Goal: Answer question/provide support: Share knowledge or assist other users

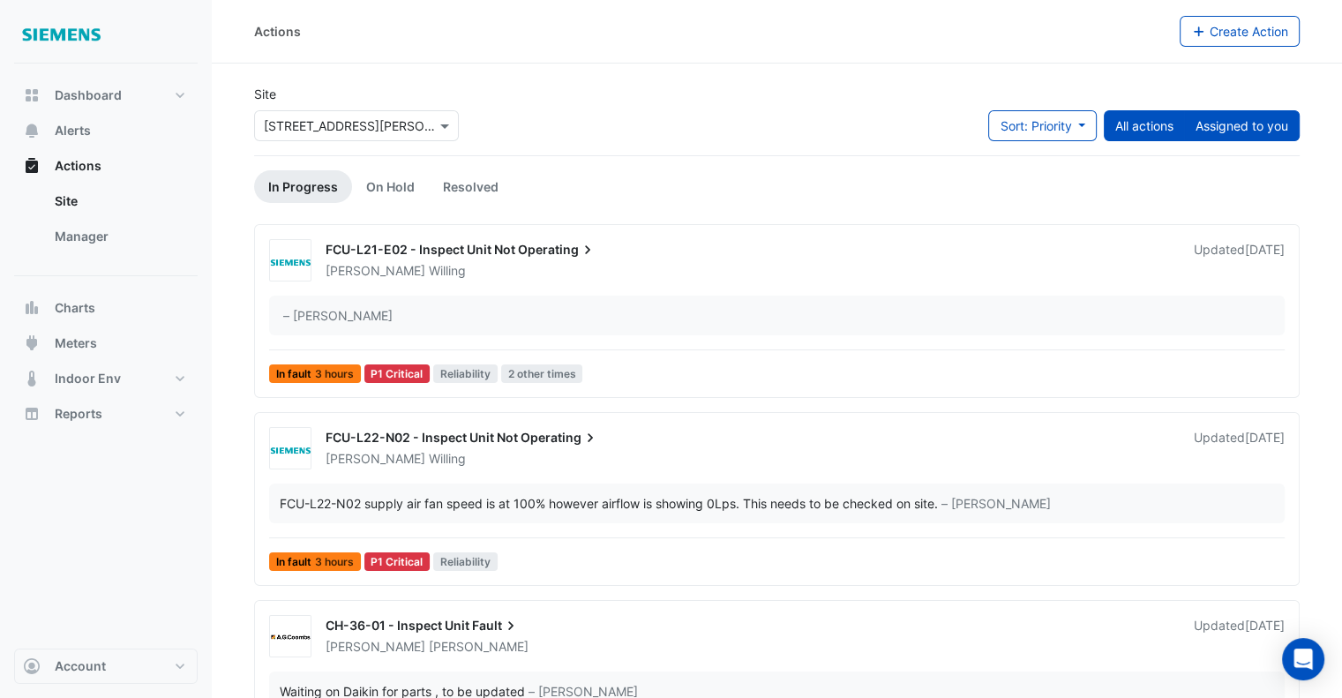
click at [1233, 129] on button "Assigned to you" at bounding box center [1242, 125] width 116 height 31
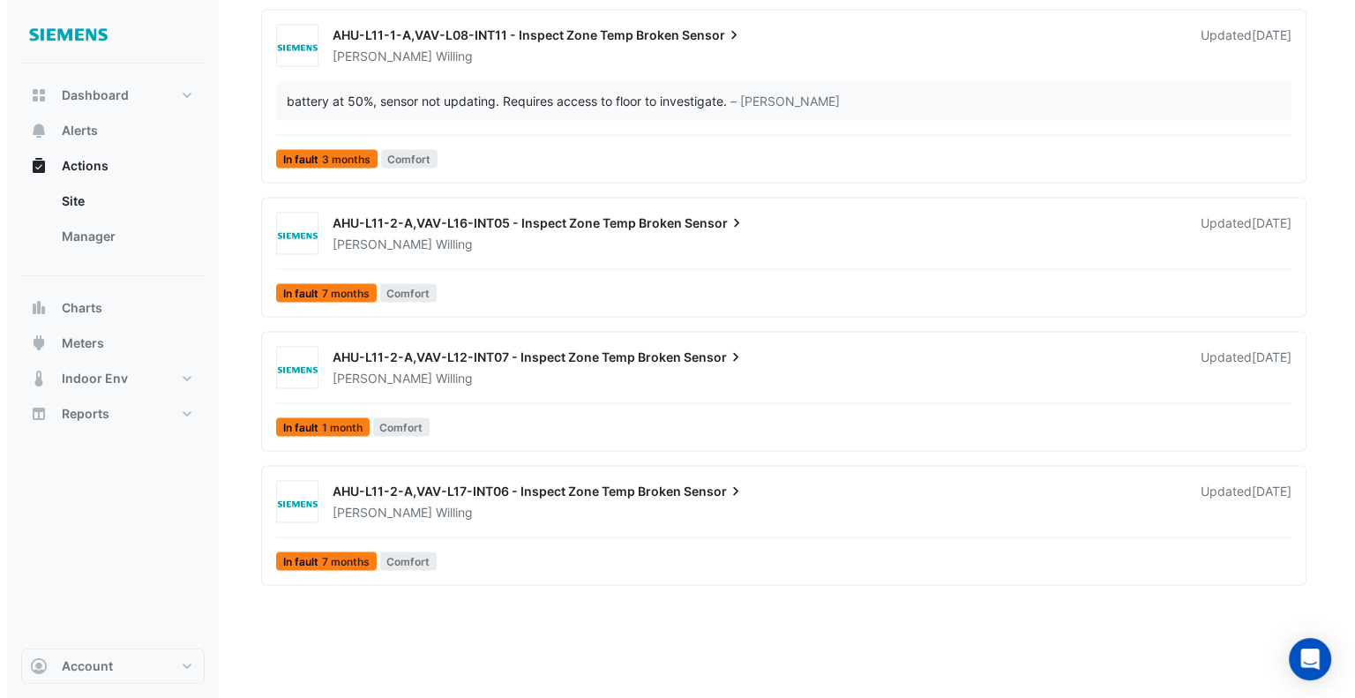
scroll to position [3600, 0]
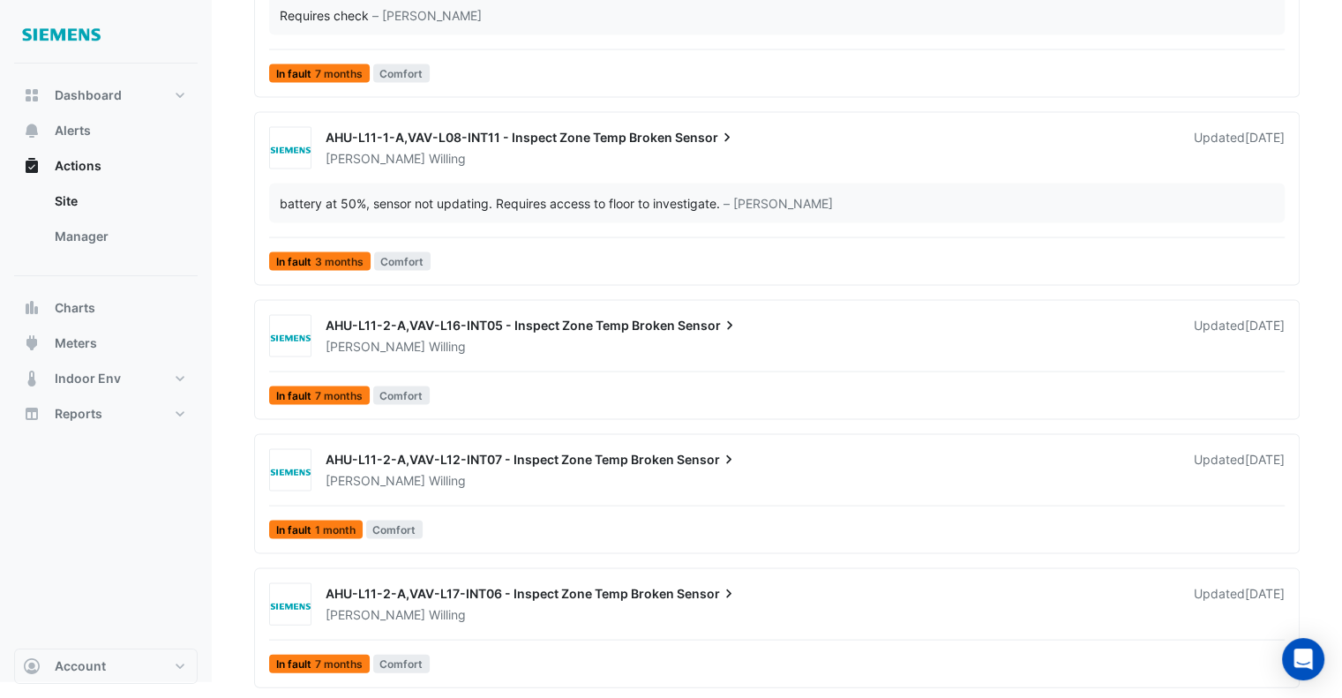
click at [693, 585] on span "Sensor" at bounding box center [707, 594] width 61 height 18
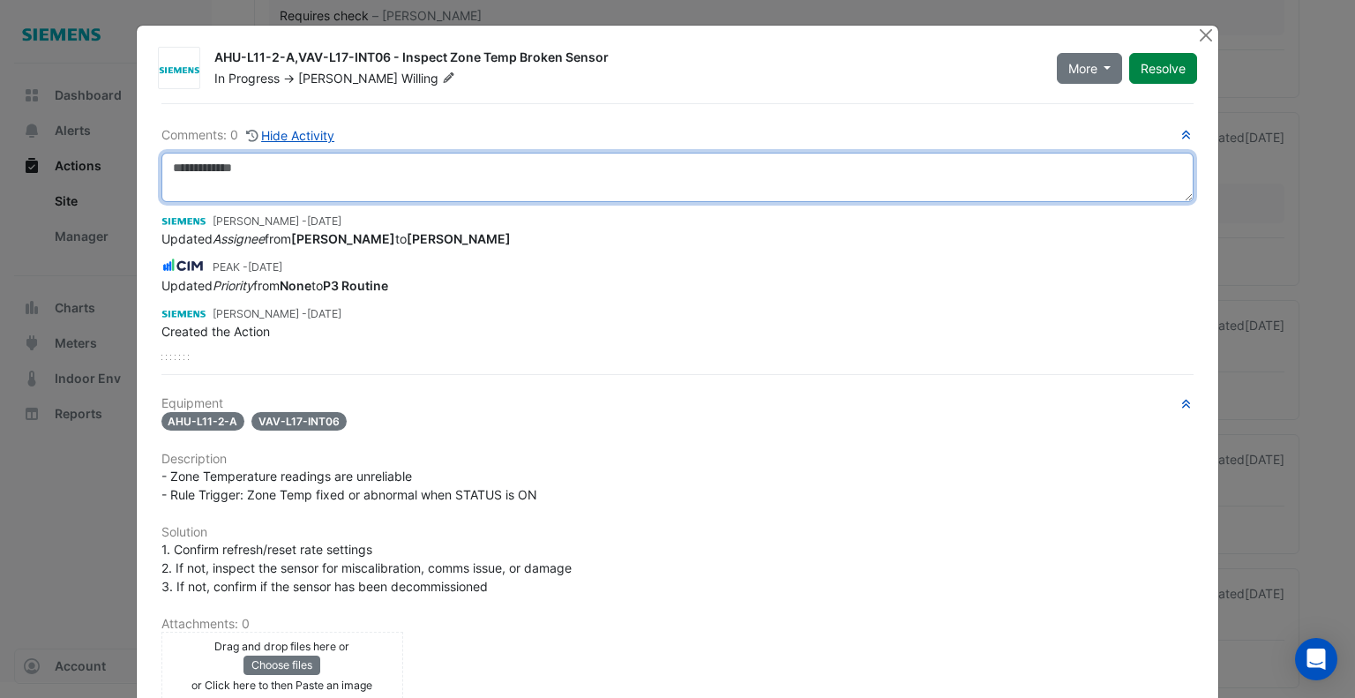
click at [350, 168] on textarea at bounding box center [677, 177] width 1033 height 49
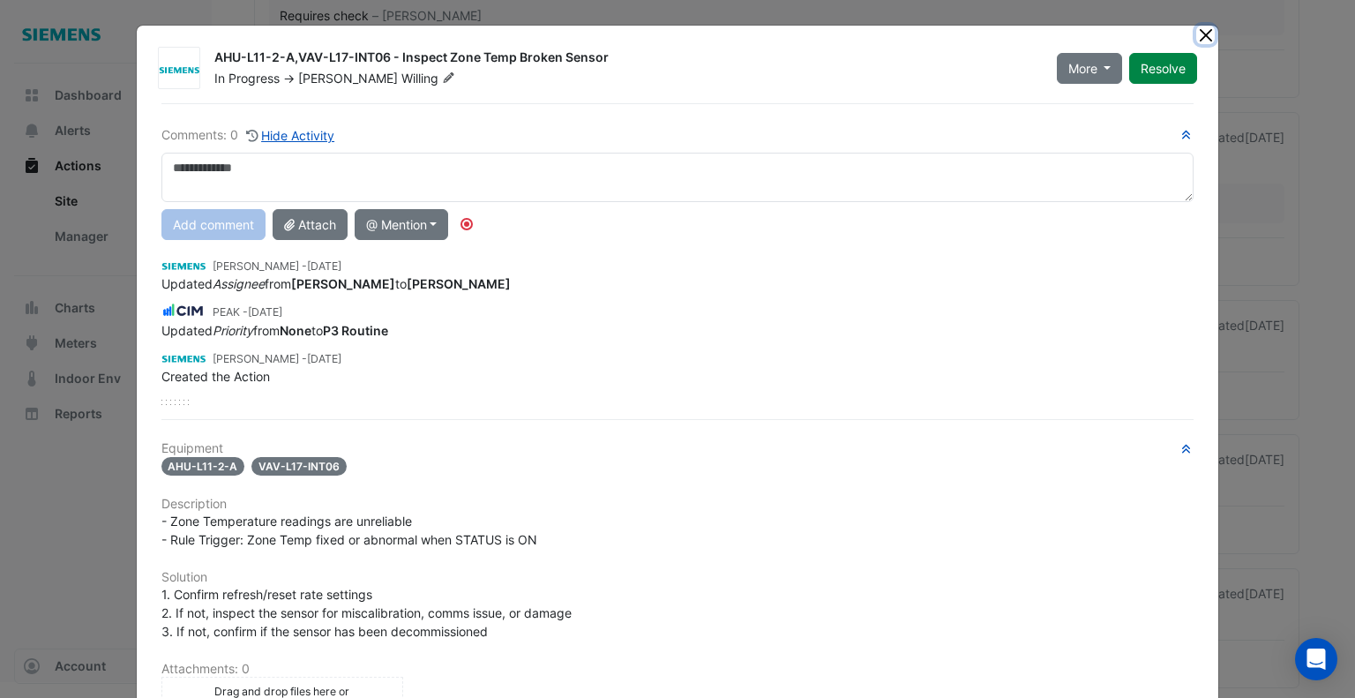
click at [1196, 31] on button "Close" at bounding box center [1205, 35] width 19 height 19
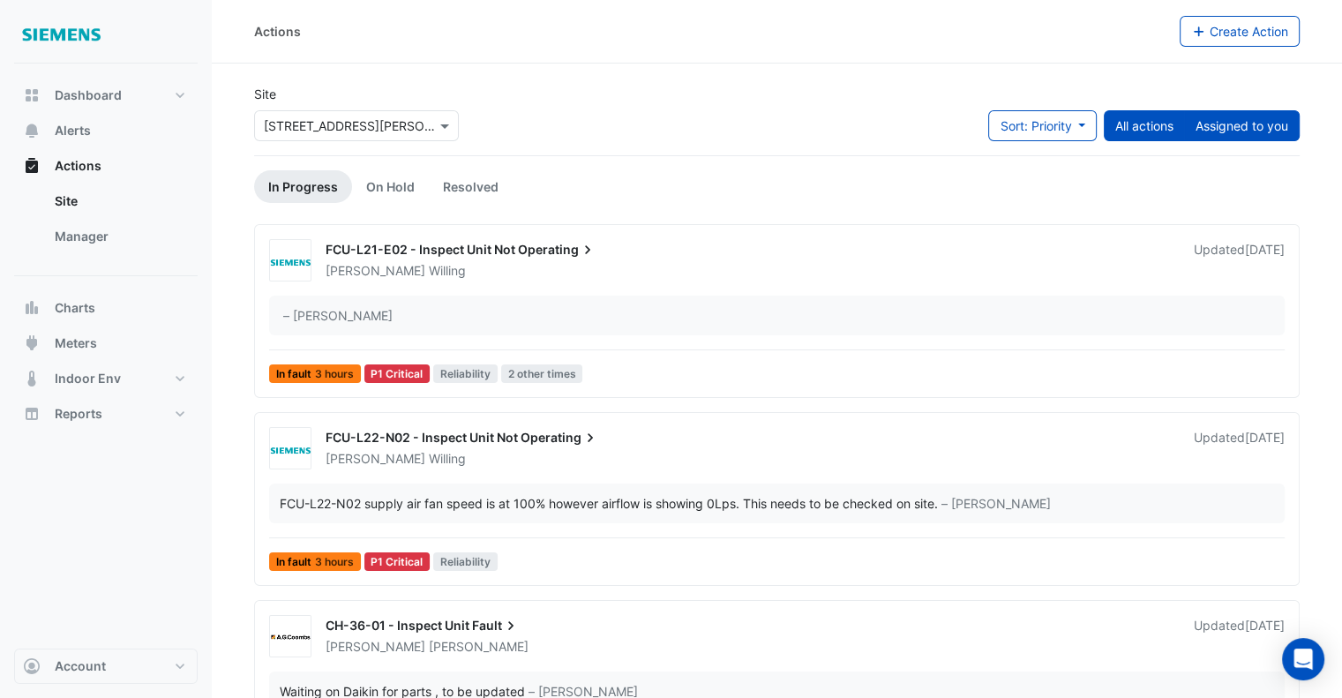
click at [1231, 123] on button "Assigned to you" at bounding box center [1242, 125] width 116 height 31
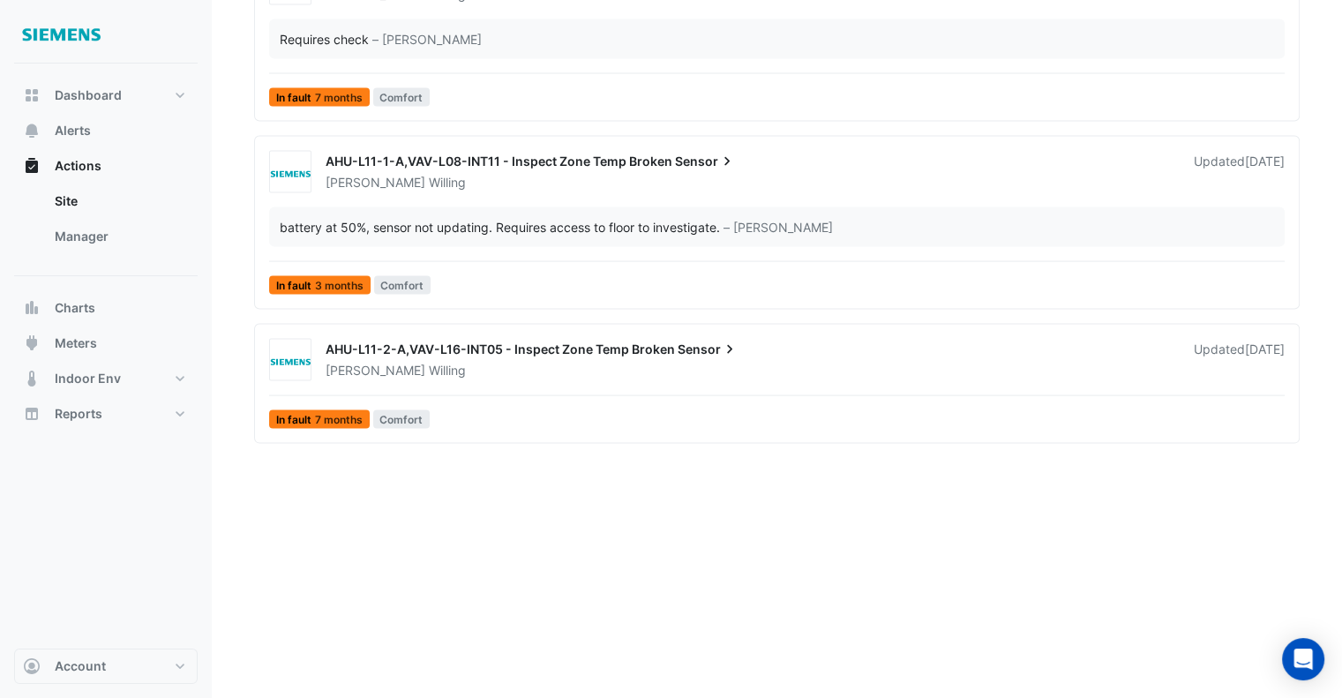
scroll to position [3600, 0]
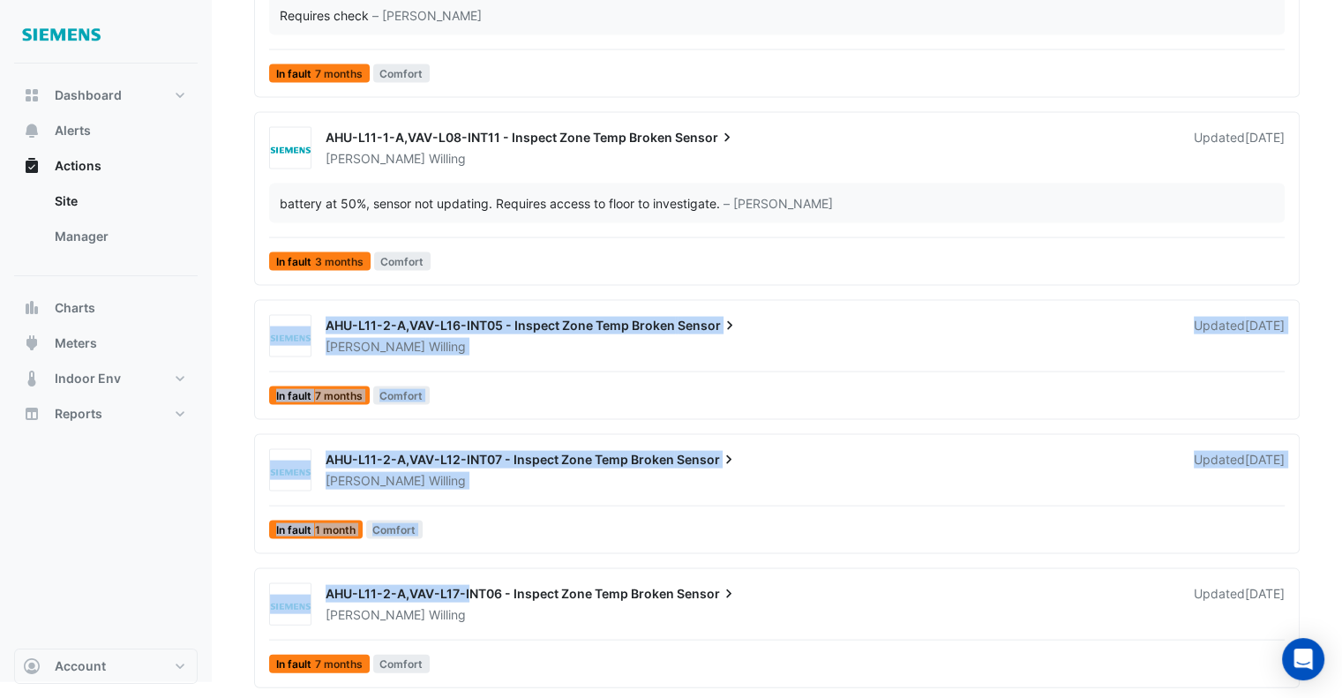
drag, startPoint x: 467, startPoint y: 583, endPoint x: 495, endPoint y: 234, distance: 350.4
click at [495, 234] on div "AHU-L11-2-A,VAV-L15-INT08 - Inspect Zone Temp Broken Sensor [PERSON_NAME] Updat…" at bounding box center [776, 179] width 1045 height 1046
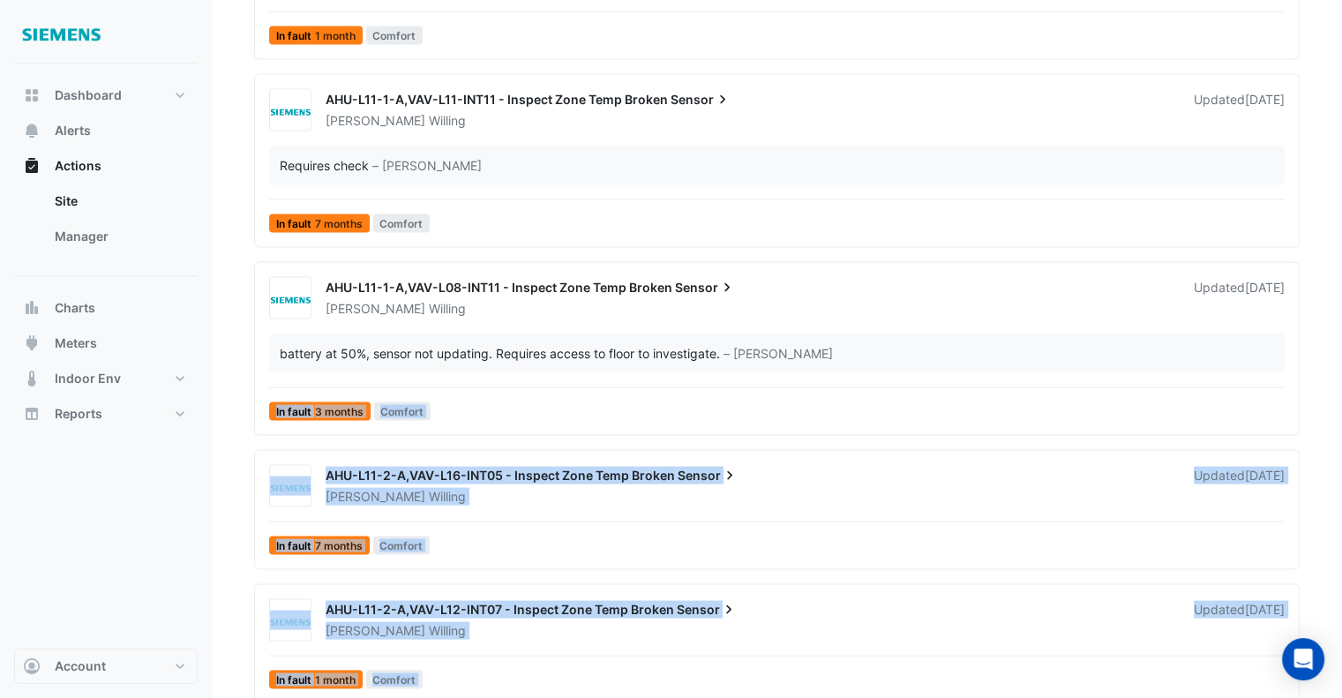
scroll to position [3451, 0]
click at [763, 503] on div "AHU-L11-2-A,VAV-L16-INT05 - Inspect Zone Temp Broken Sensor [PERSON_NAME] Updat…" at bounding box center [776, 512] width 1029 height 97
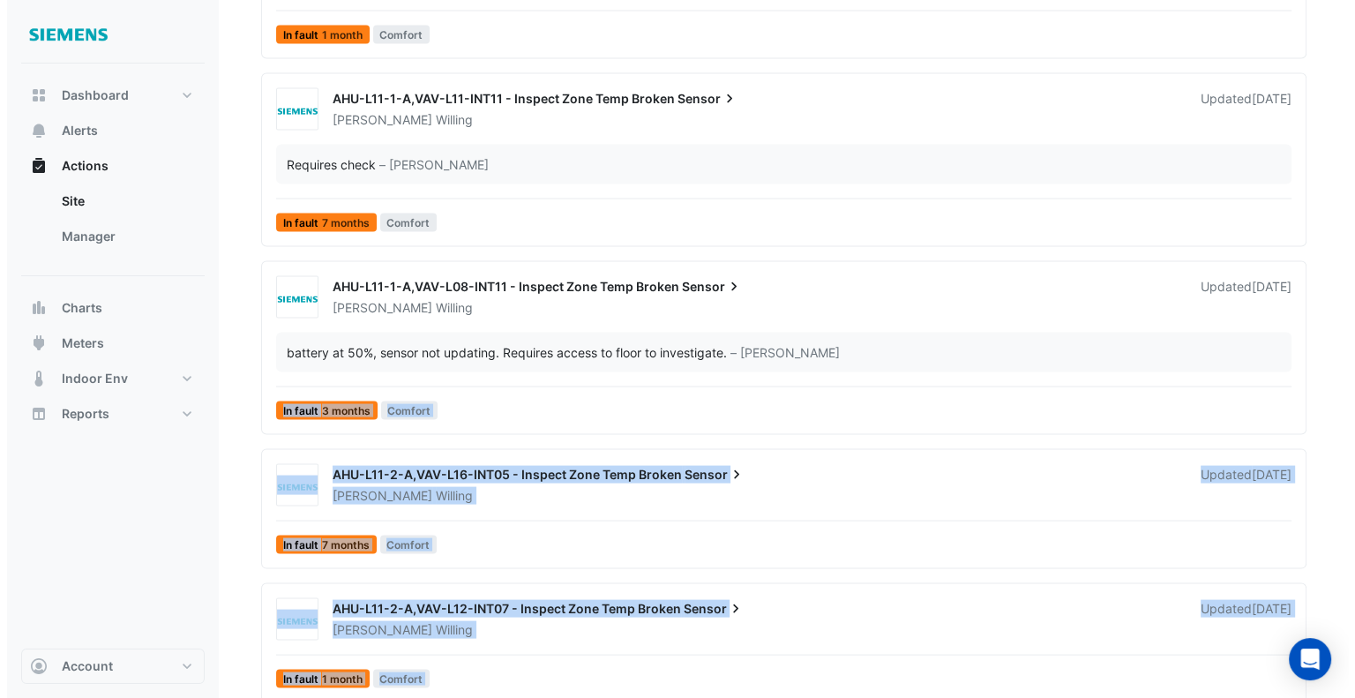
scroll to position [3600, 0]
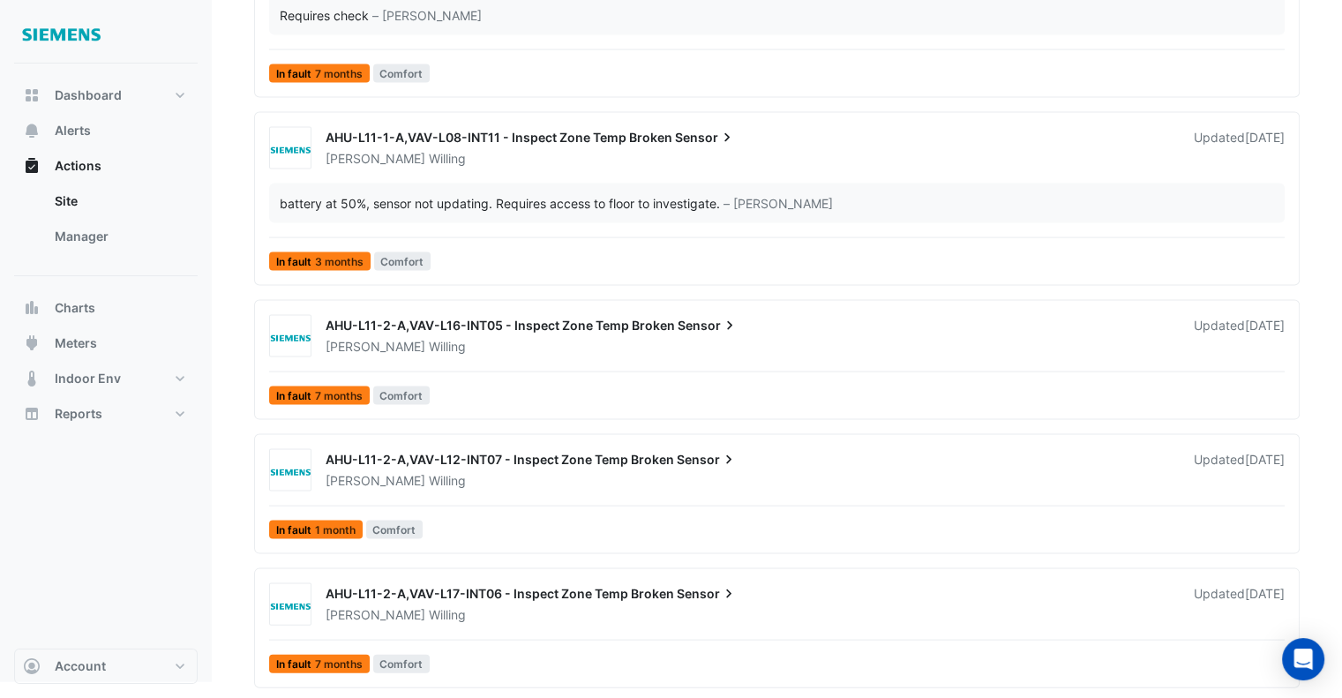
click at [773, 617] on div "[PERSON_NAME]" at bounding box center [749, 615] width 850 height 18
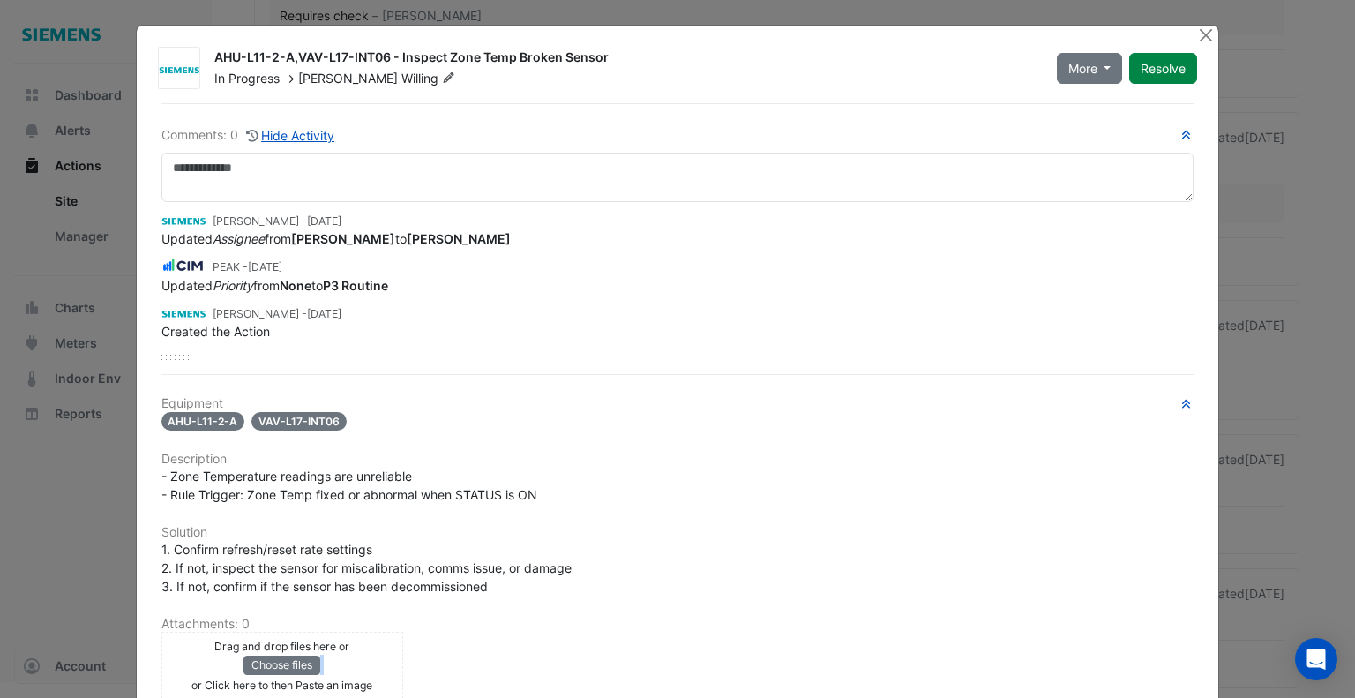
click at [773, 632] on div "Drag and drop files here or Choose files or Click here to then Paste an image u…" at bounding box center [678, 665] width 1054 height 67
click at [1196, 30] on button "Close" at bounding box center [1205, 35] width 19 height 19
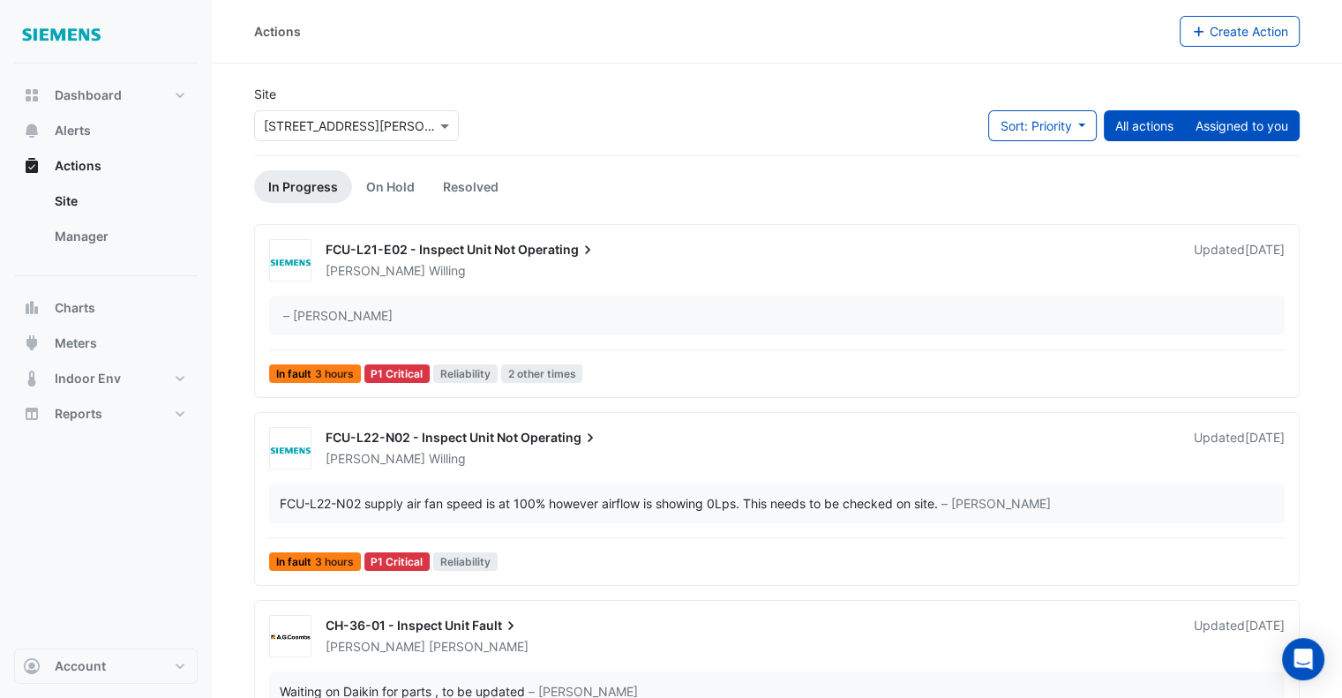
click at [1256, 126] on button "Assigned to you" at bounding box center [1242, 125] width 116 height 31
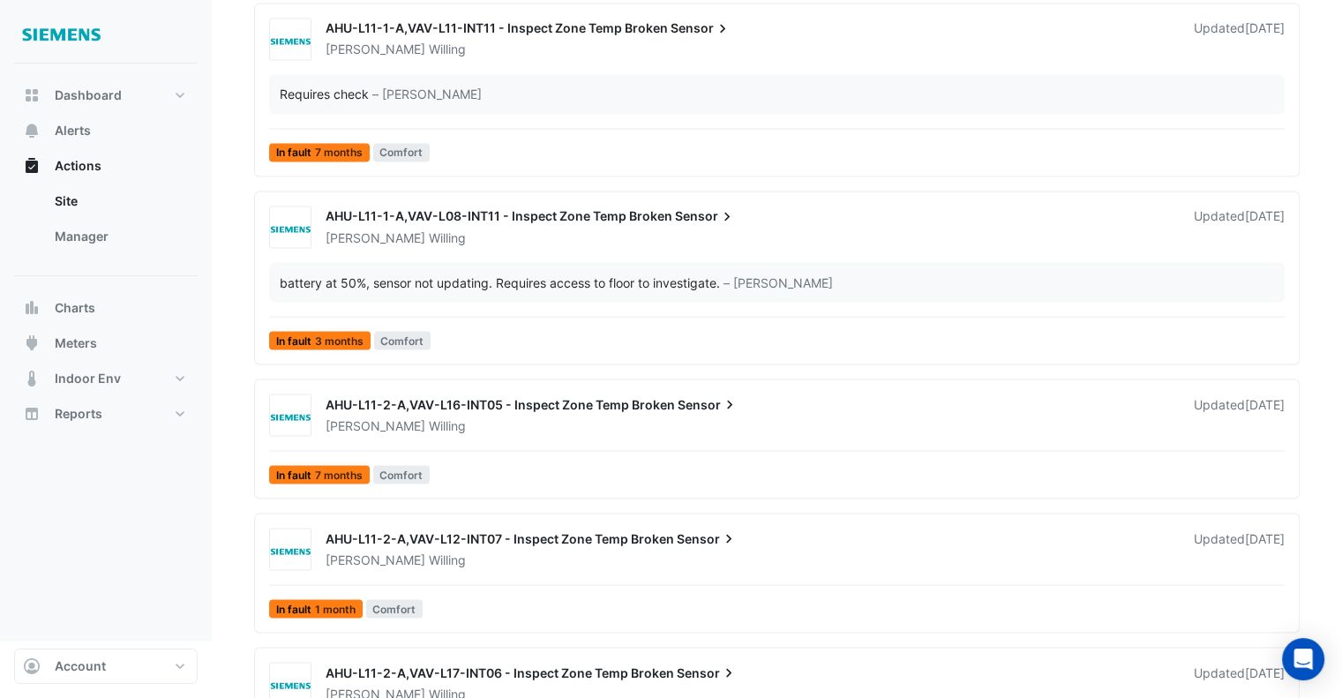
scroll to position [3600, 0]
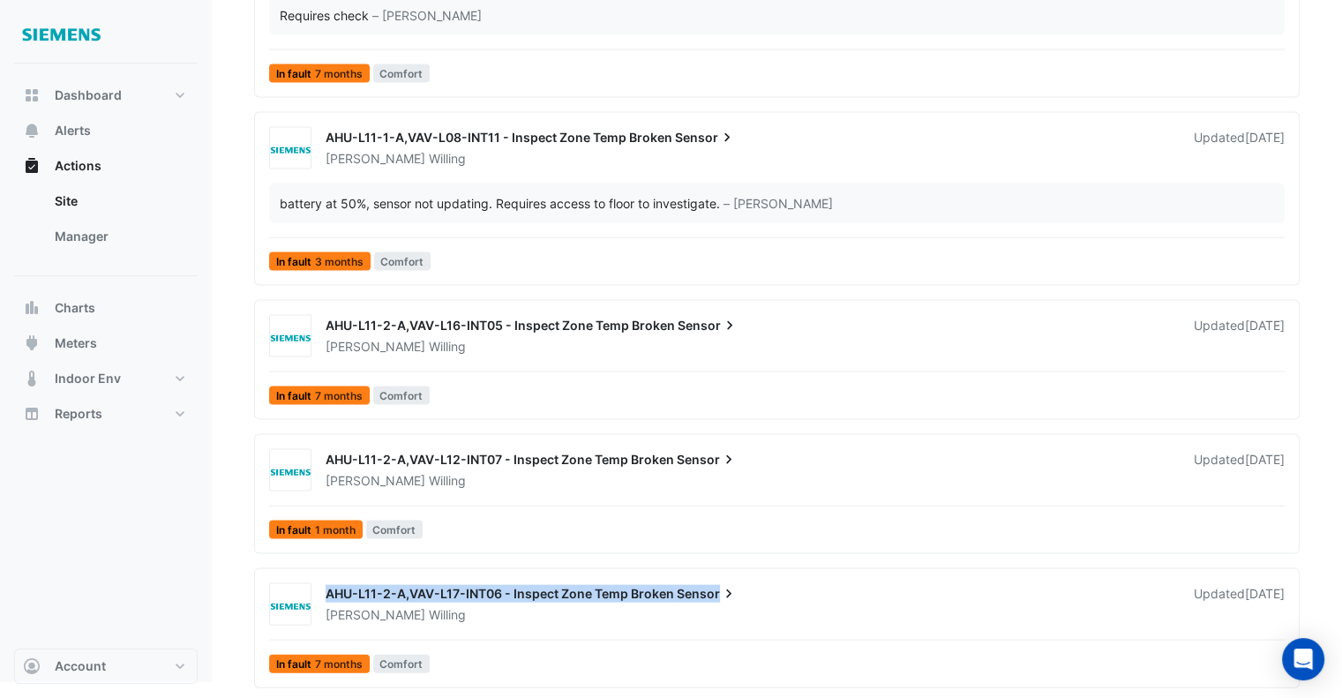
drag, startPoint x: 325, startPoint y: 596, endPoint x: 715, endPoint y: 593, distance: 390.8
click at [715, 593] on div "AHU-L11-2-A,VAV-L17-INT06 - Inspect Zone Temp Broken Sensor" at bounding box center [748, 595] width 847 height 21
copy div "AHU-L11-2-A,VAV-L17-INT06 - Inspect Zone Temp Broken Sensor"
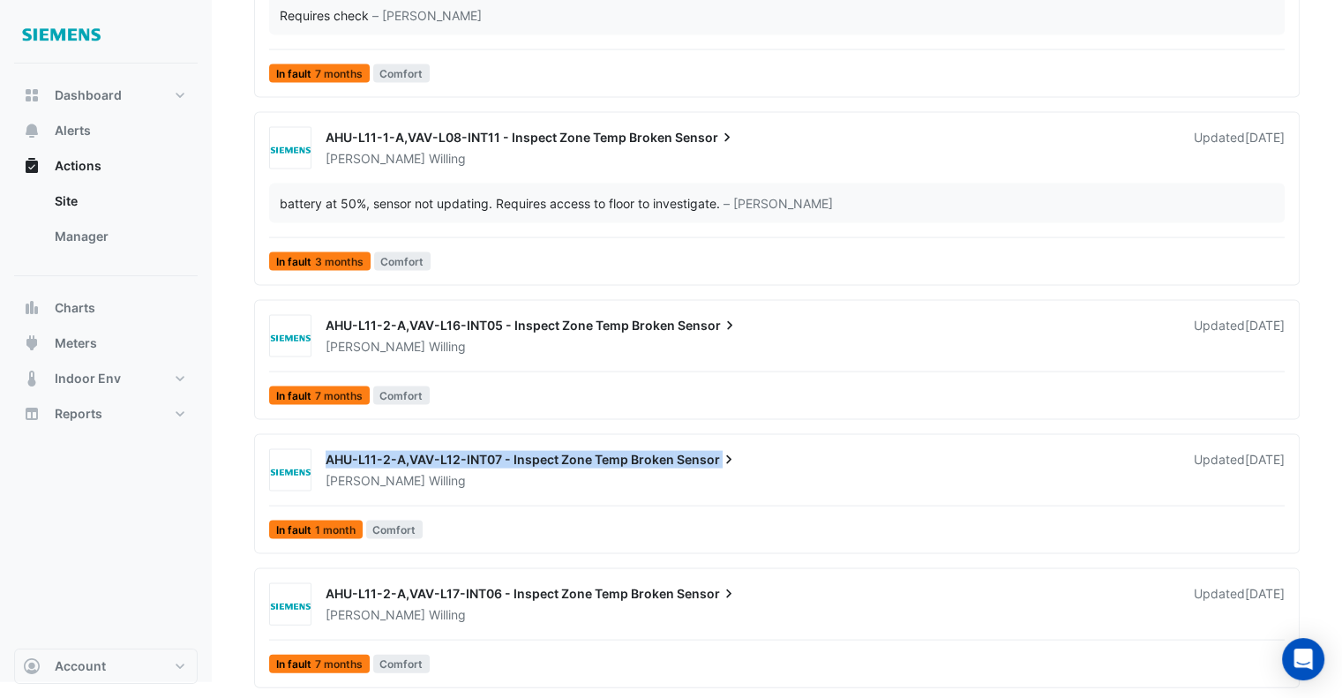
drag, startPoint x: 718, startPoint y: 455, endPoint x: 328, endPoint y: 457, distance: 389.9
click at [328, 457] on div "AHU-L11-2-A,VAV-L12-INT07 - Inspect Zone Temp Broken Sensor" at bounding box center [748, 461] width 847 height 21
copy div "AHU-L11-2-A,VAV-L12-INT07 - Inspect Zone Temp Broken Sensor"
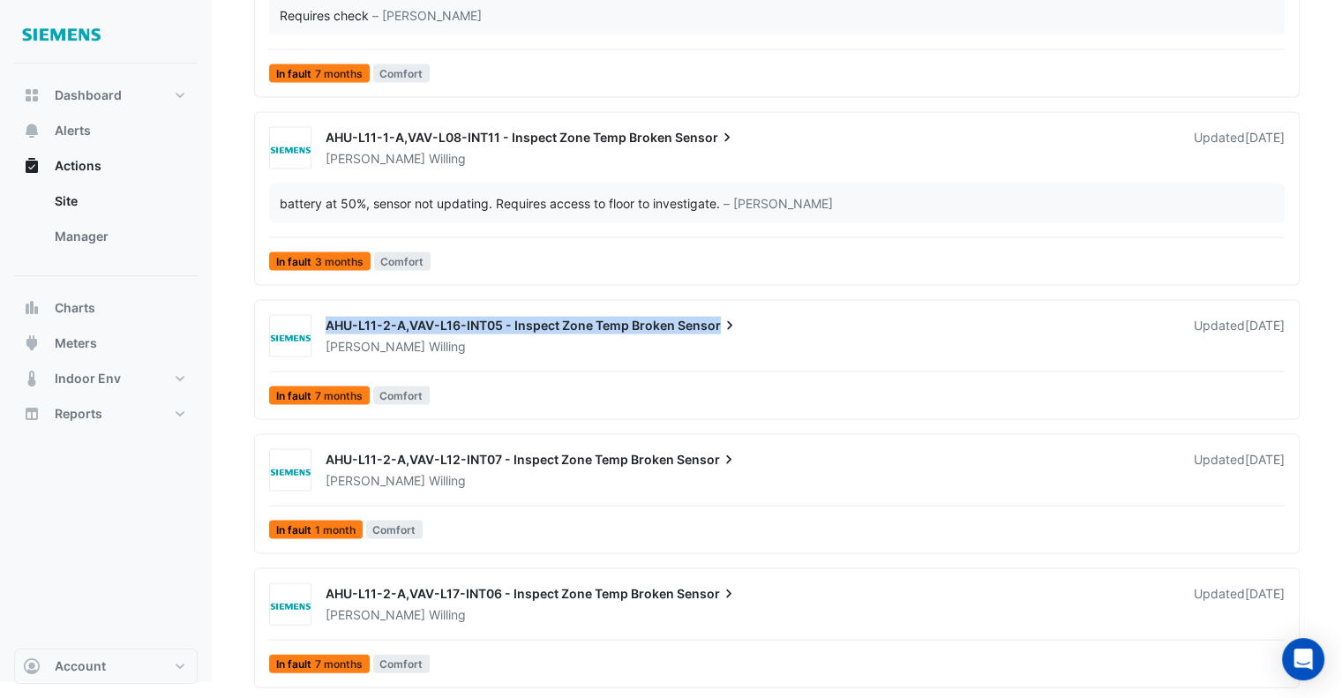
drag, startPoint x: 716, startPoint y: 326, endPoint x: 328, endPoint y: 330, distance: 388.1
click at [328, 330] on div "AHU-L11-2-A,VAV-L16-INT05 - Inspect Zone Temp Broken Sensor" at bounding box center [748, 327] width 847 height 21
copy div "AHU-L11-2-A,VAV-L16-INT05 - Inspect Zone Temp Broken Sensor"
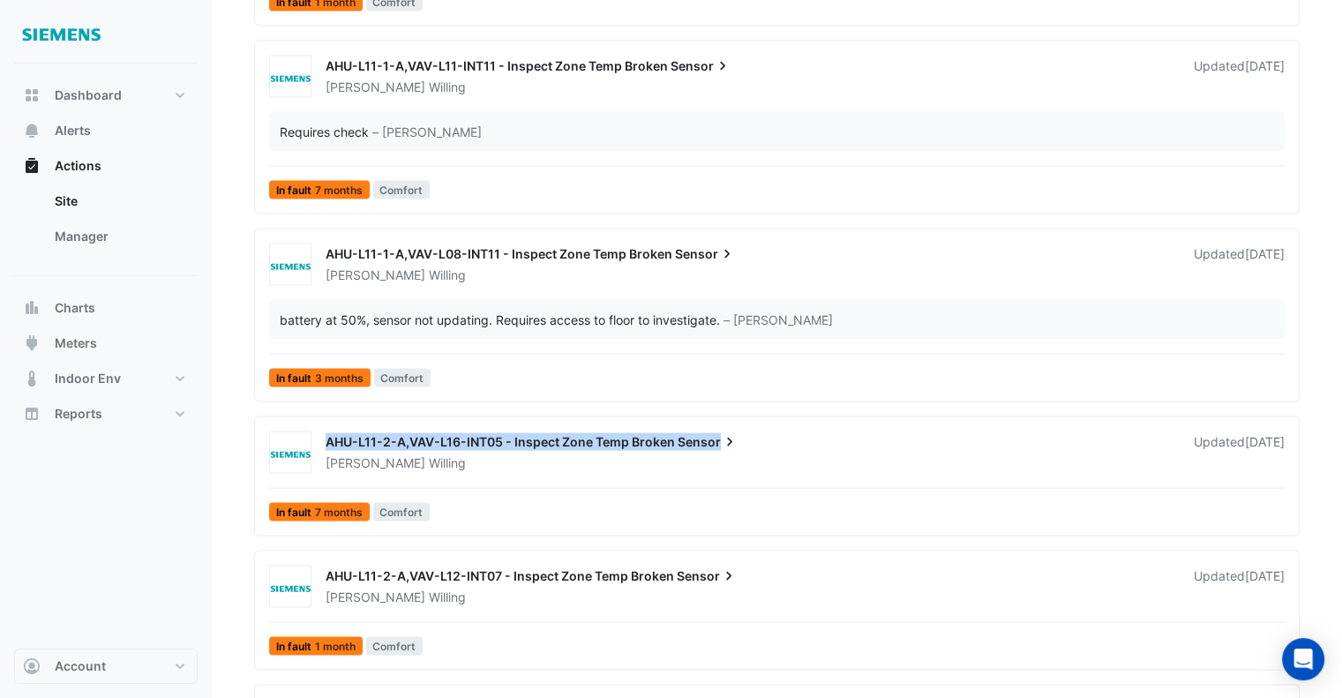
scroll to position [3469, 0]
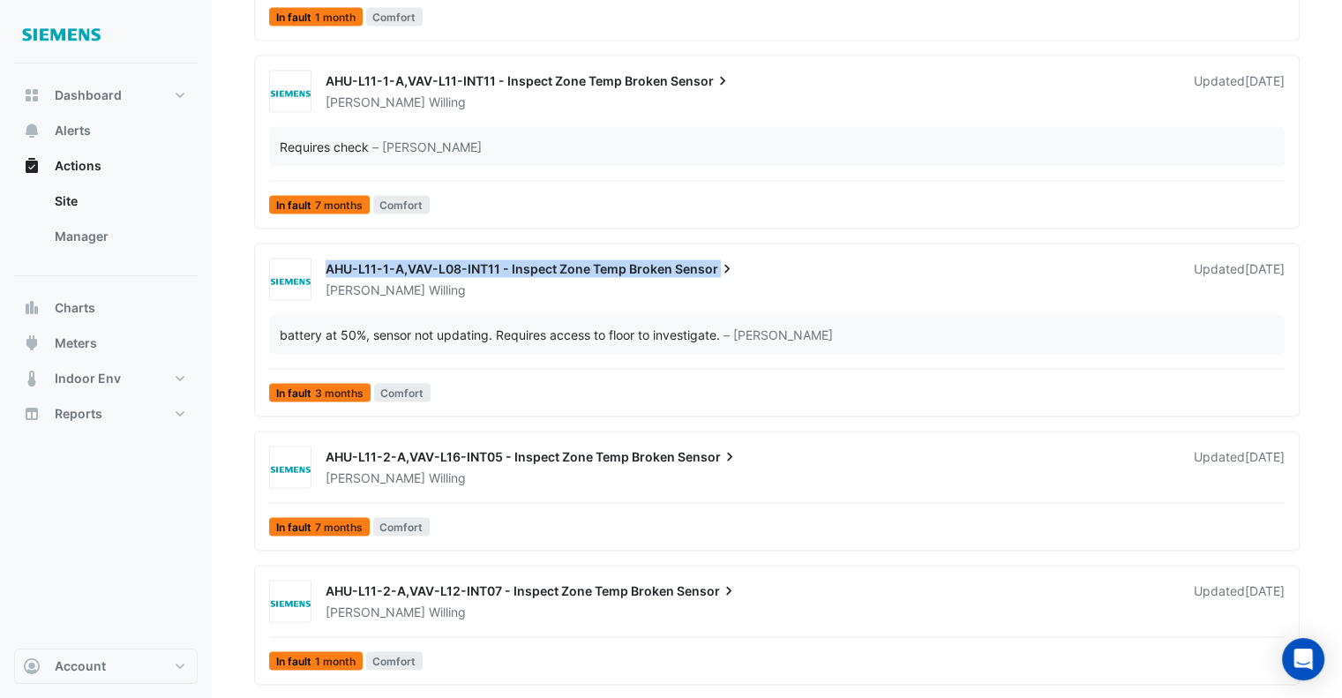
drag, startPoint x: 719, startPoint y: 267, endPoint x: 325, endPoint y: 267, distance: 393.4
click at [325, 267] on div "AHU-L11-1-A,VAV-L08-INT11 - Inspect Zone Temp Broken Sensor" at bounding box center [748, 270] width 847 height 21
copy div "AHU-L11-1-A,VAV-L08-INT11 - Inspect Zone Temp Broken Sensor"
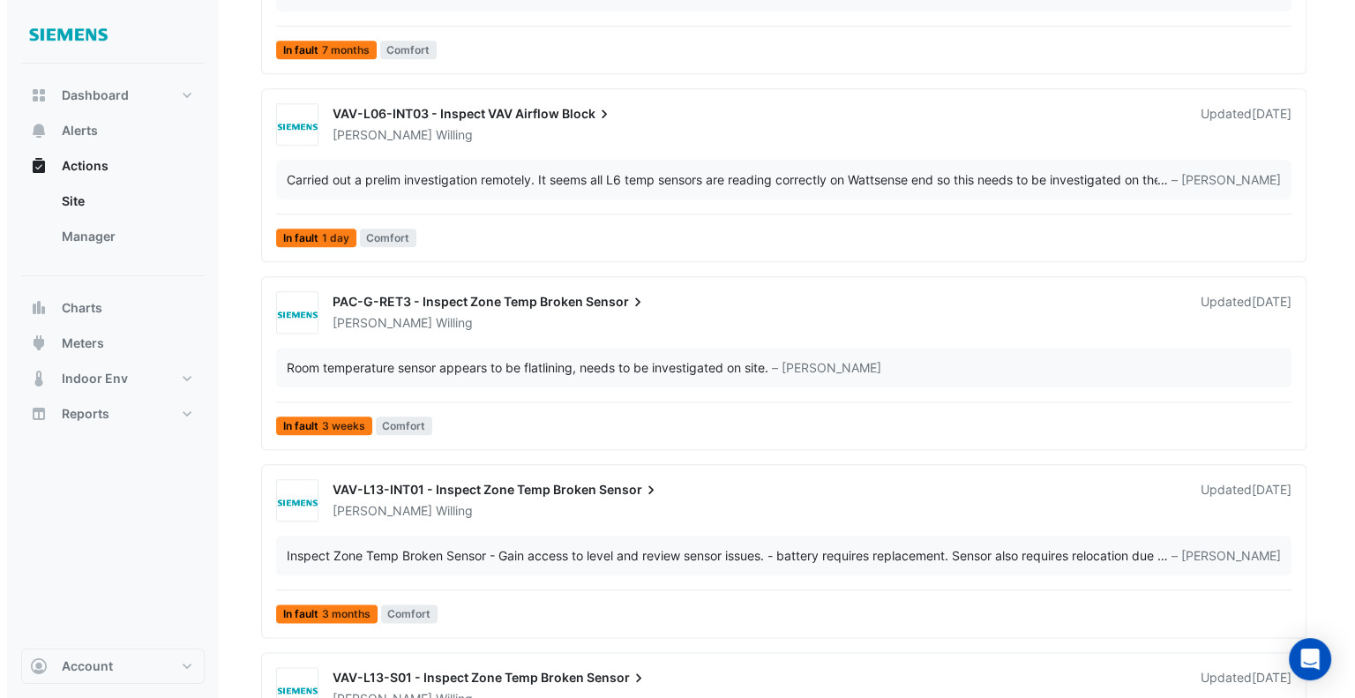
scroll to position [1912, 0]
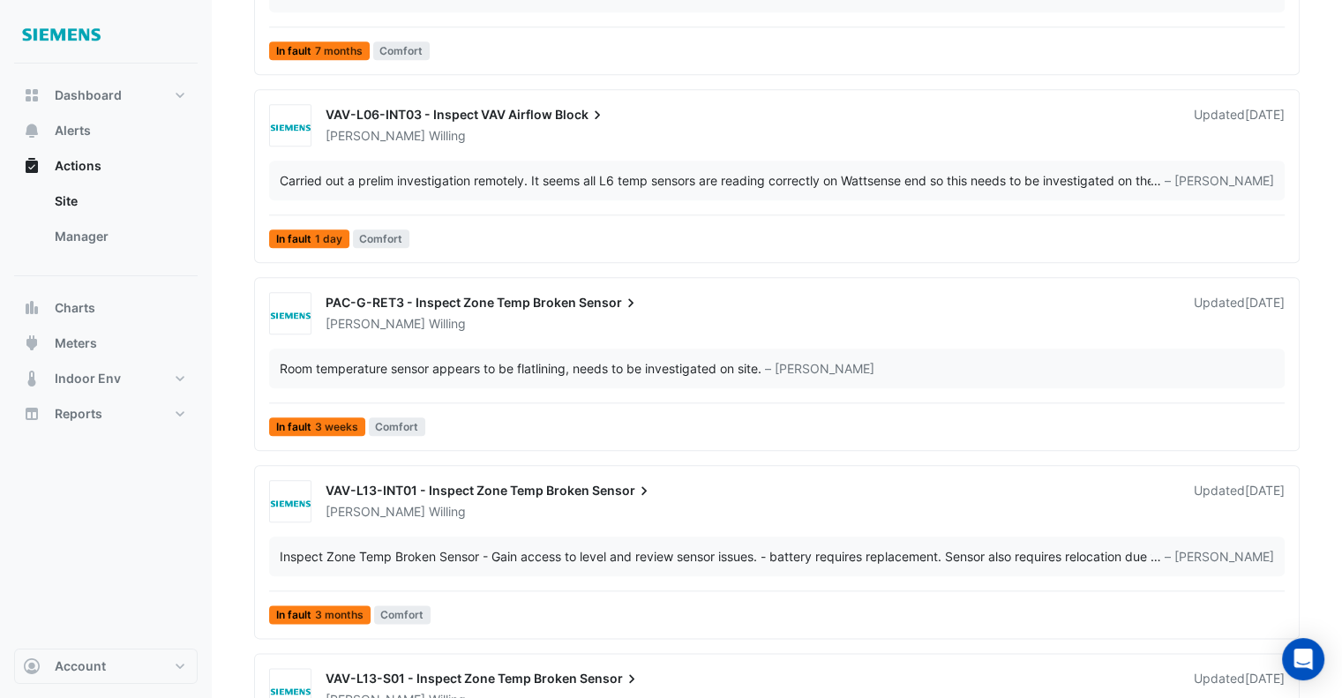
click at [542, 318] on div "[PERSON_NAME]" at bounding box center [749, 324] width 850 height 18
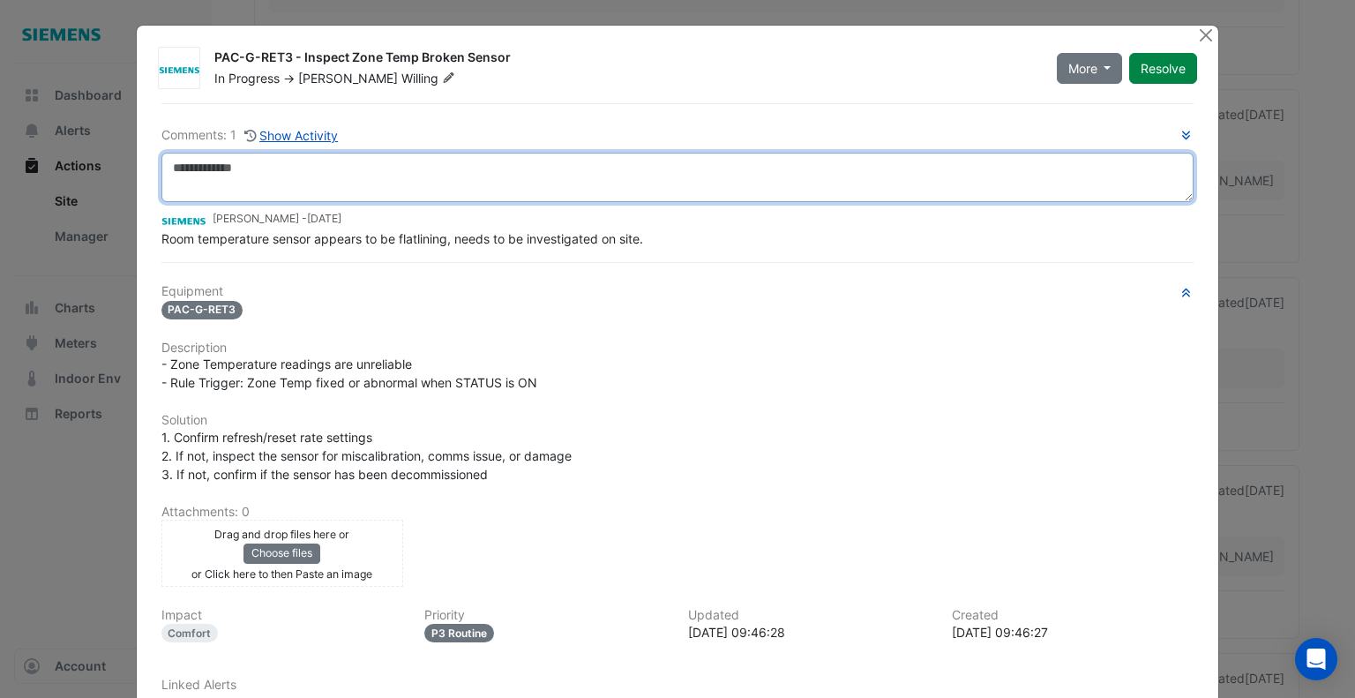
click at [219, 161] on textarea at bounding box center [677, 177] width 1033 height 49
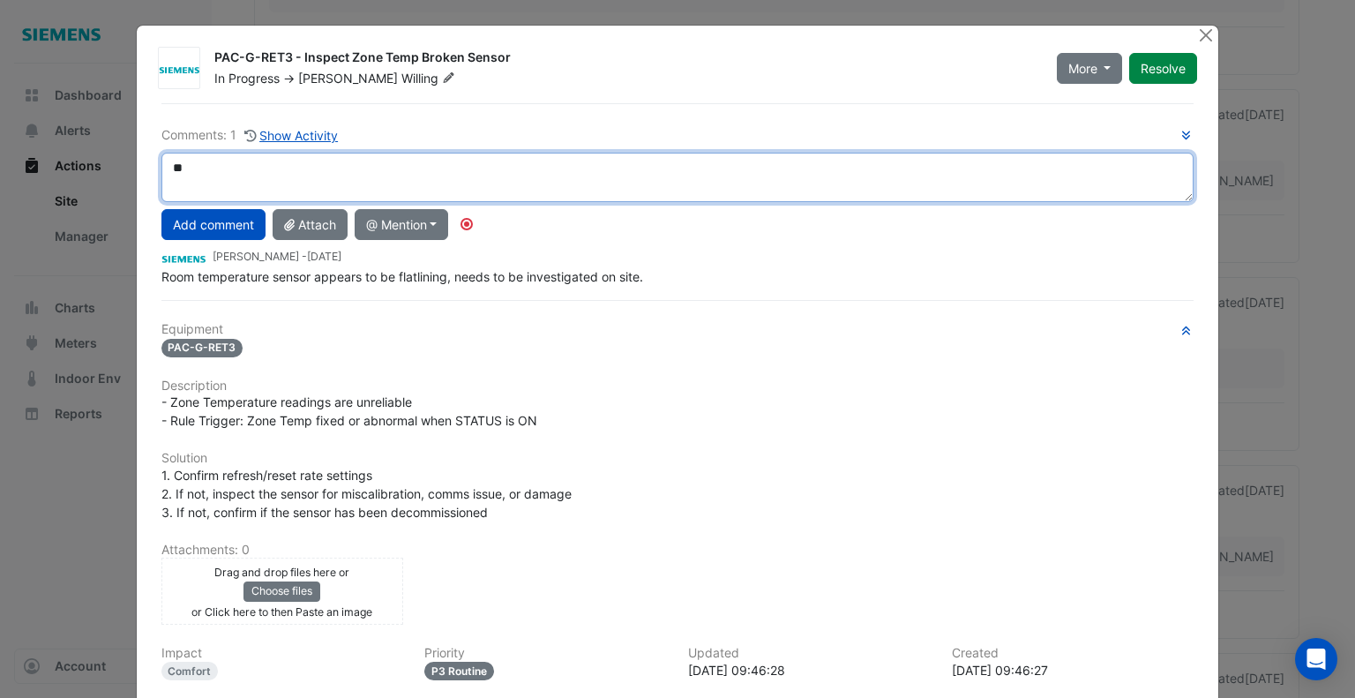
type textarea "*"
type textarea "**********"
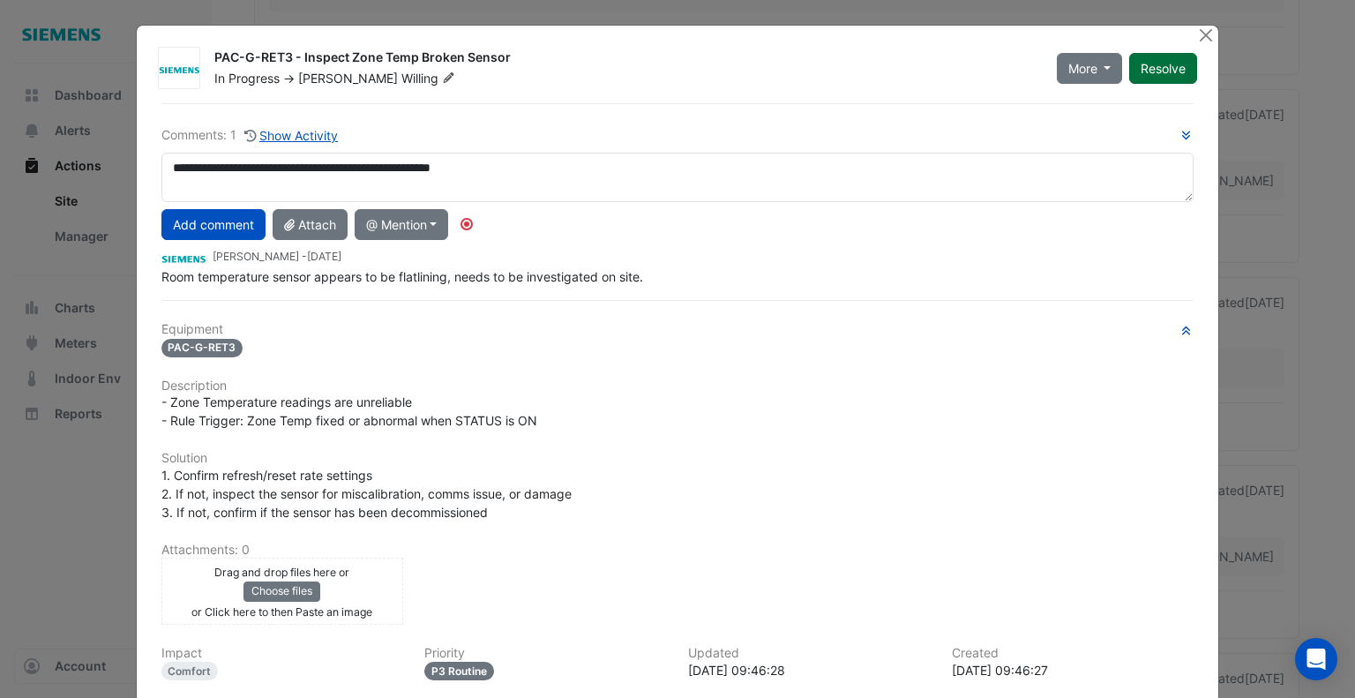
click at [1161, 70] on button "Resolve" at bounding box center [1163, 68] width 68 height 31
click at [1205, 33] on button "Close" at bounding box center [1205, 35] width 19 height 19
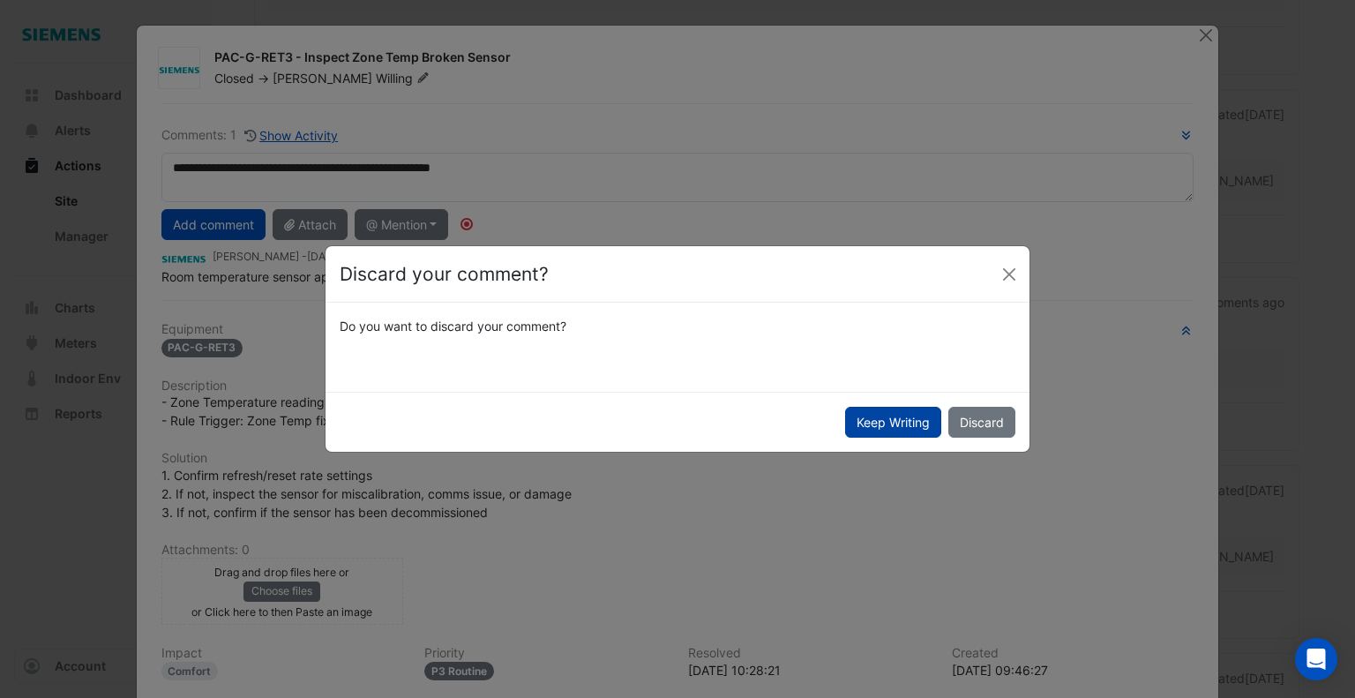
click at [891, 430] on button "Keep Writing" at bounding box center [893, 422] width 96 height 31
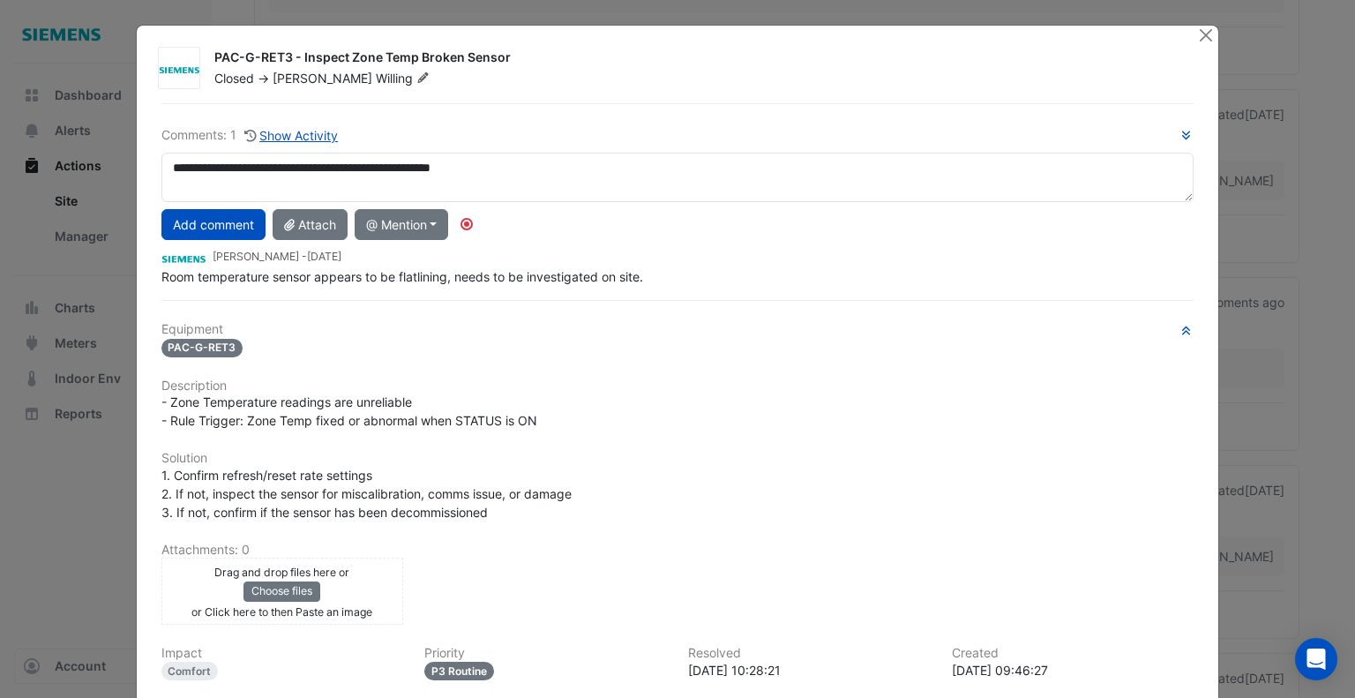
click at [243, 206] on div "**********" at bounding box center [677, 205] width 1033 height 161
click at [228, 225] on button "Add comment" at bounding box center [213, 224] width 104 height 31
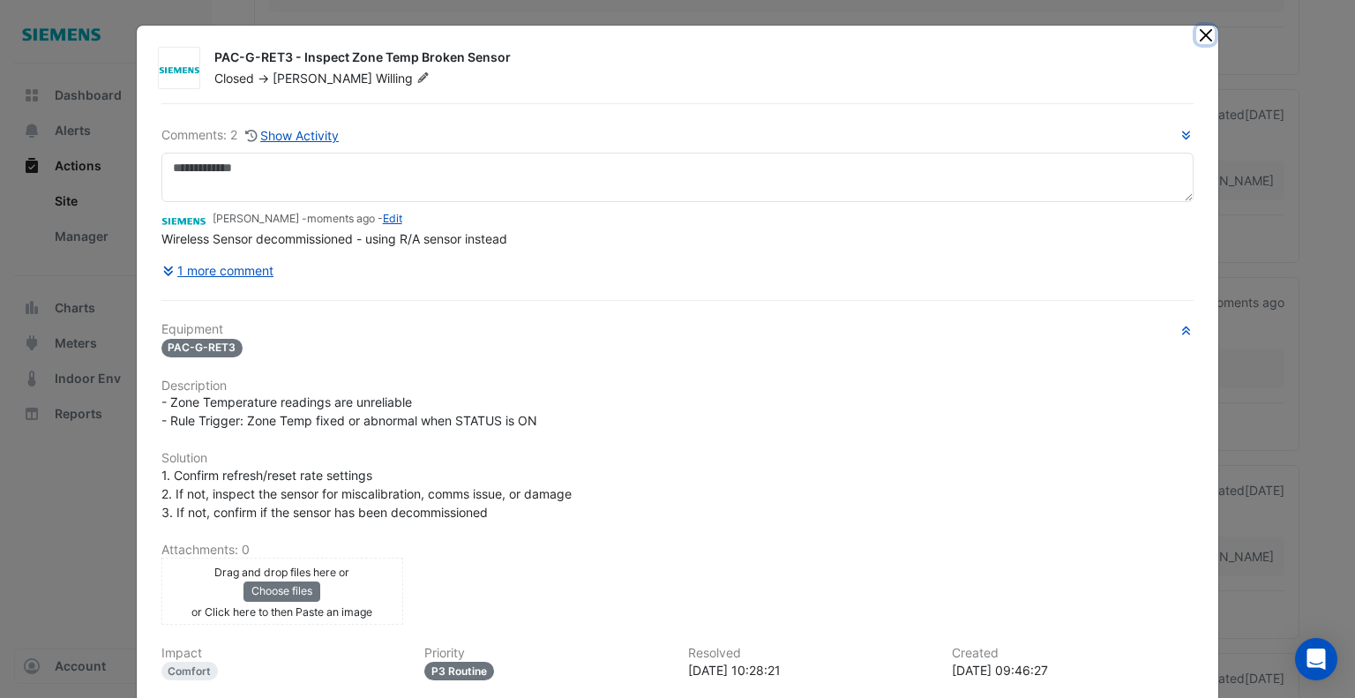
click at [1196, 36] on button "Close" at bounding box center [1205, 35] width 19 height 19
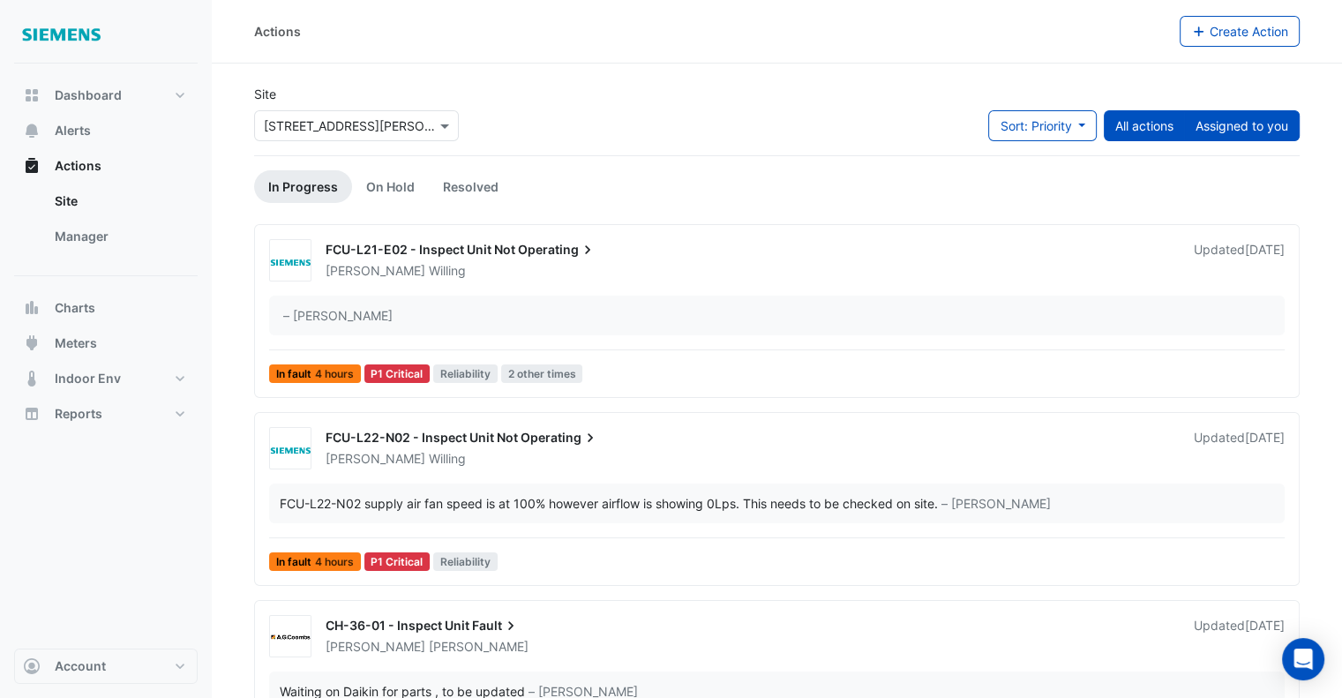
click at [1268, 133] on button "Assigned to you" at bounding box center [1242, 125] width 116 height 31
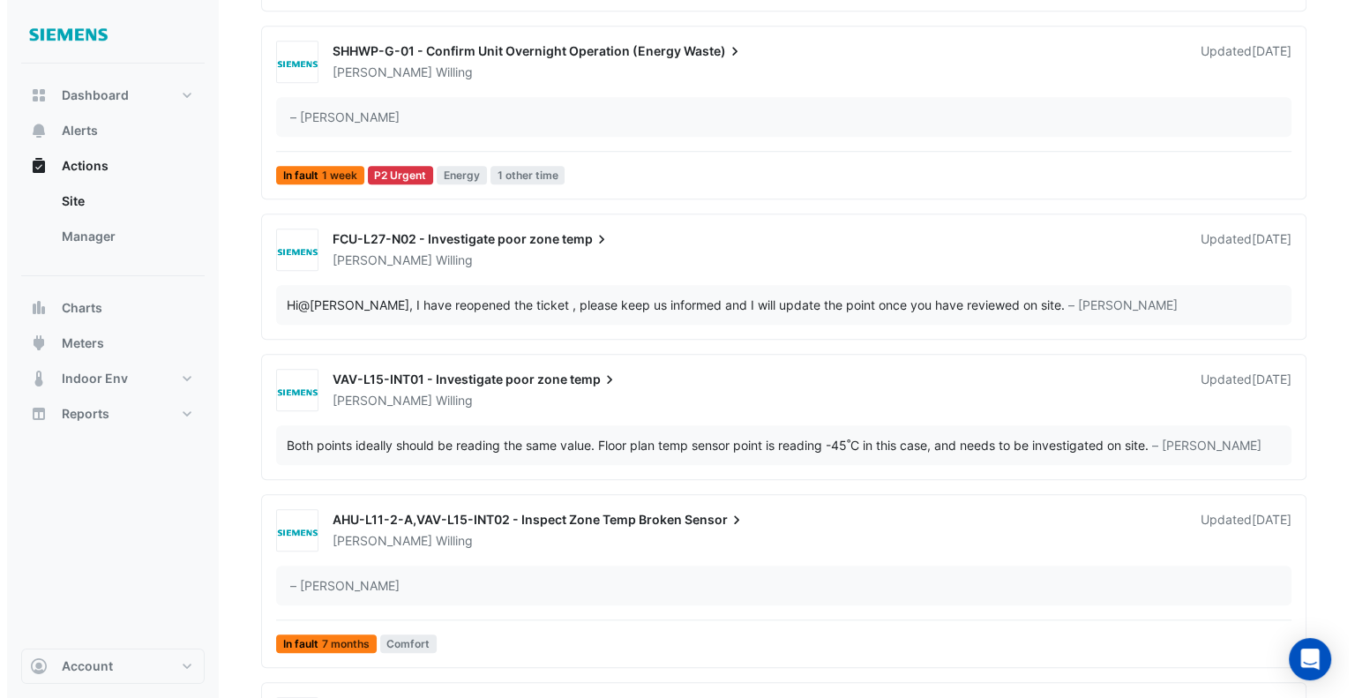
scroll to position [1325, 0]
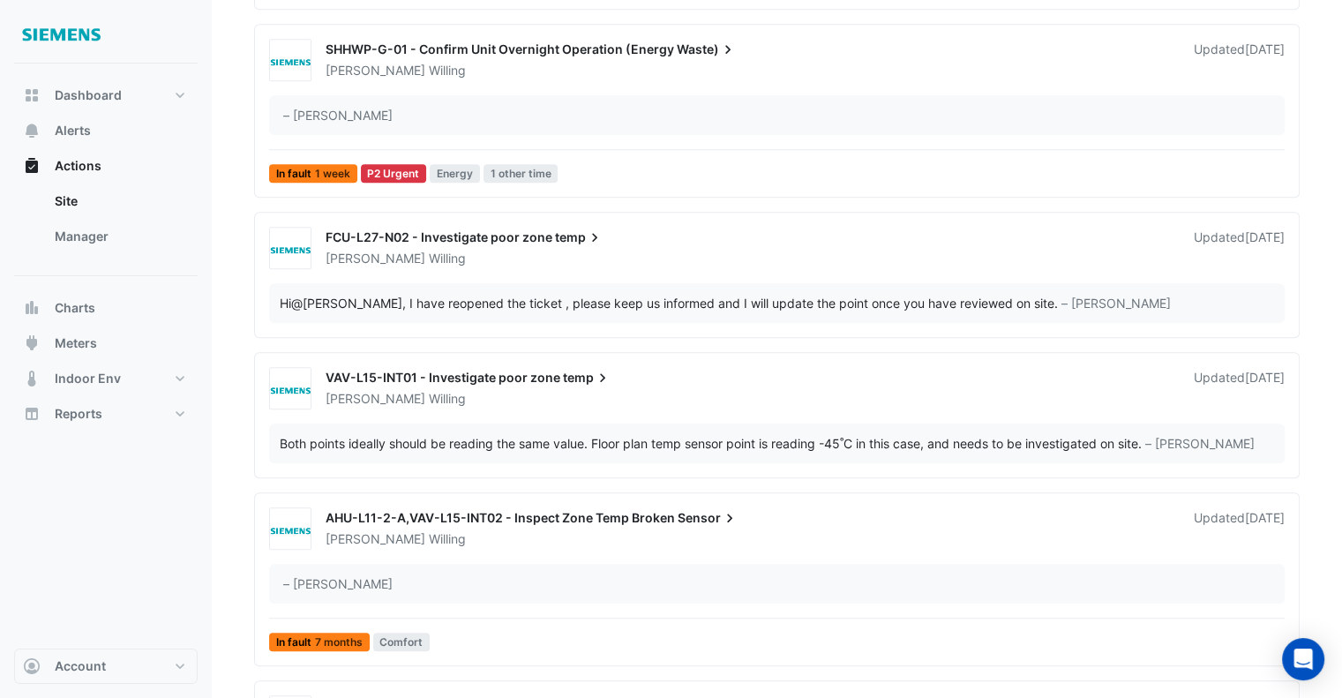
click at [520, 260] on div "[PERSON_NAME]" at bounding box center [749, 259] width 850 height 18
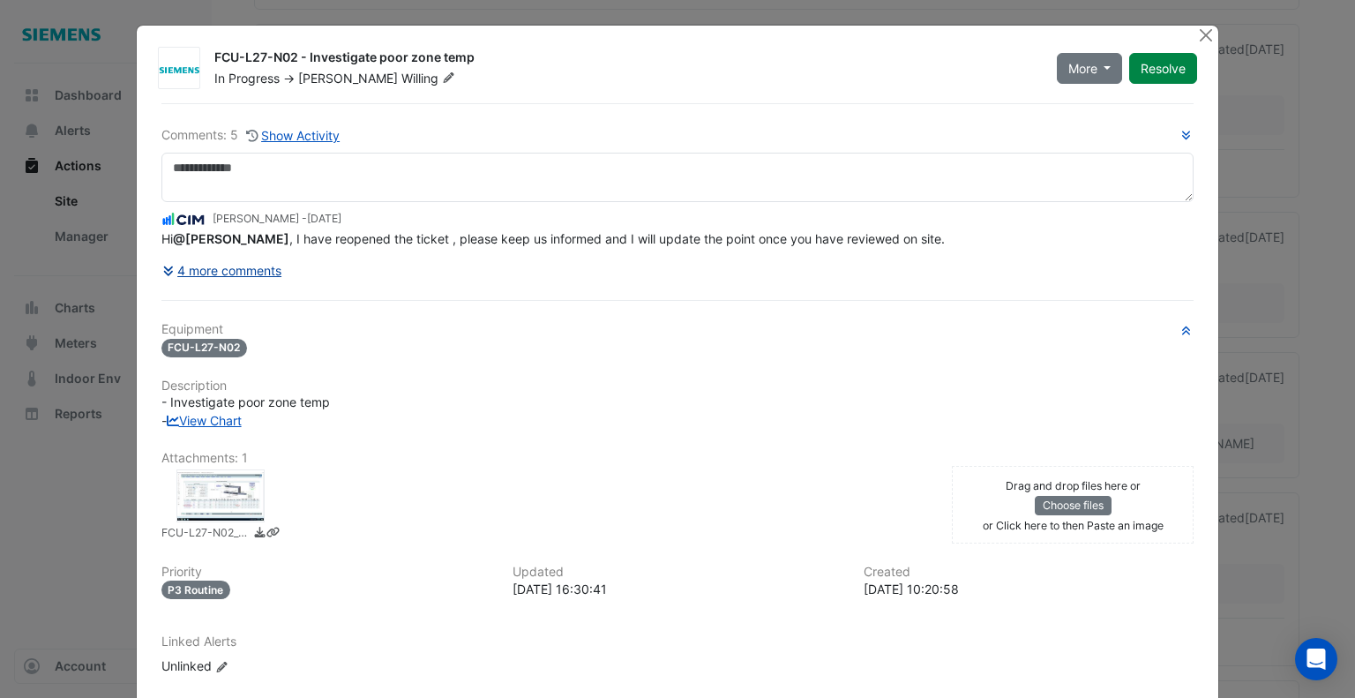
click at [226, 277] on button "4 more comments" at bounding box center [222, 270] width 122 height 31
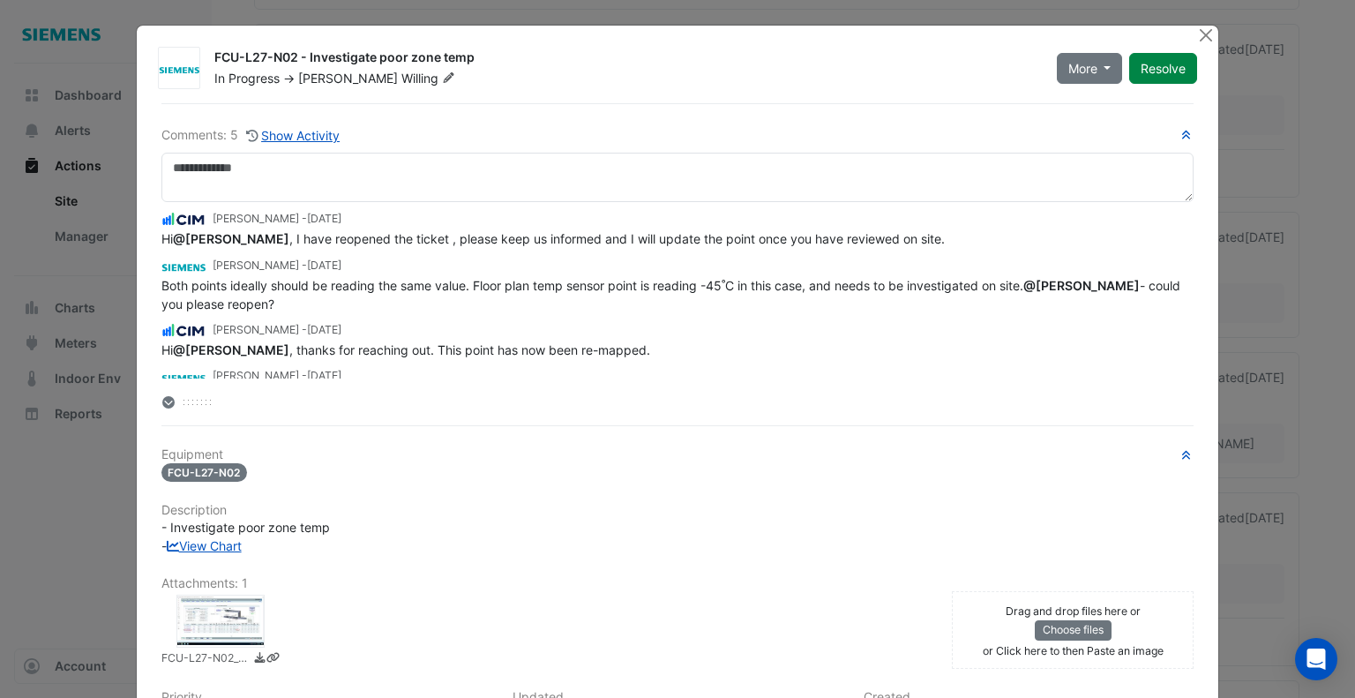
click at [166, 401] on icon at bounding box center [168, 402] width 12 height 12
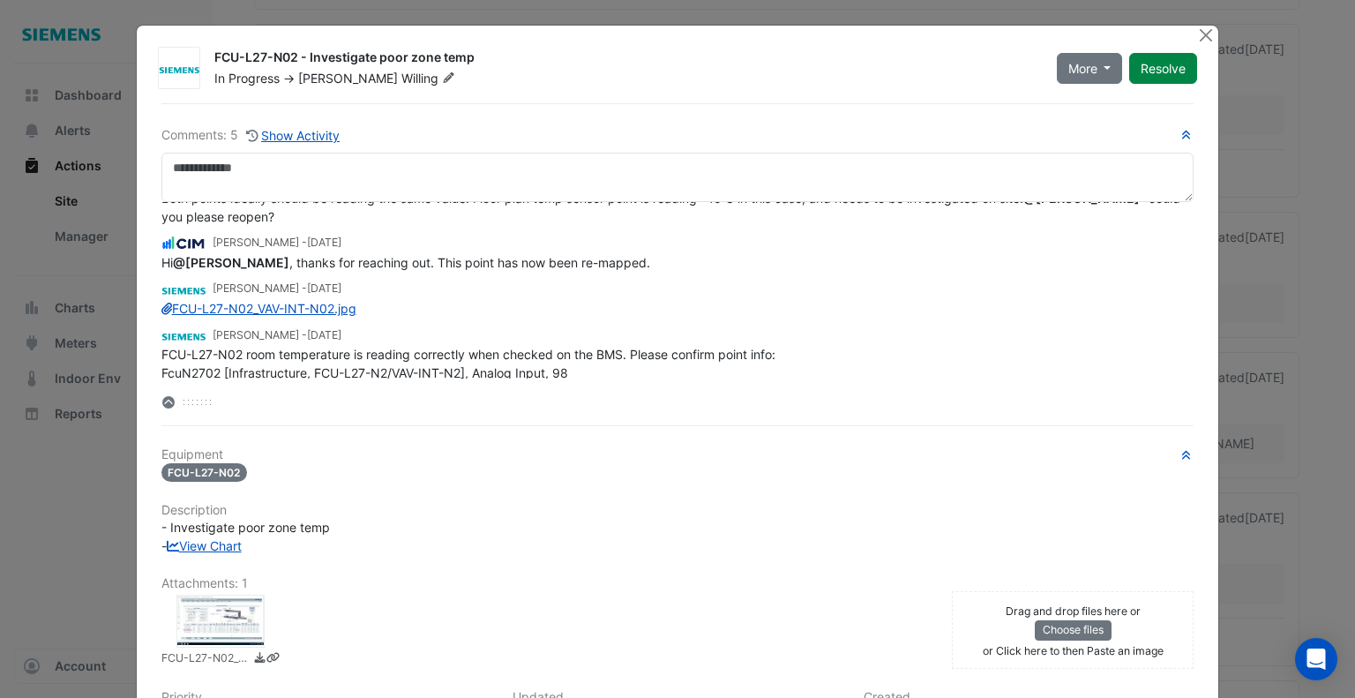
click at [219, 619] on div at bounding box center [220, 621] width 88 height 53
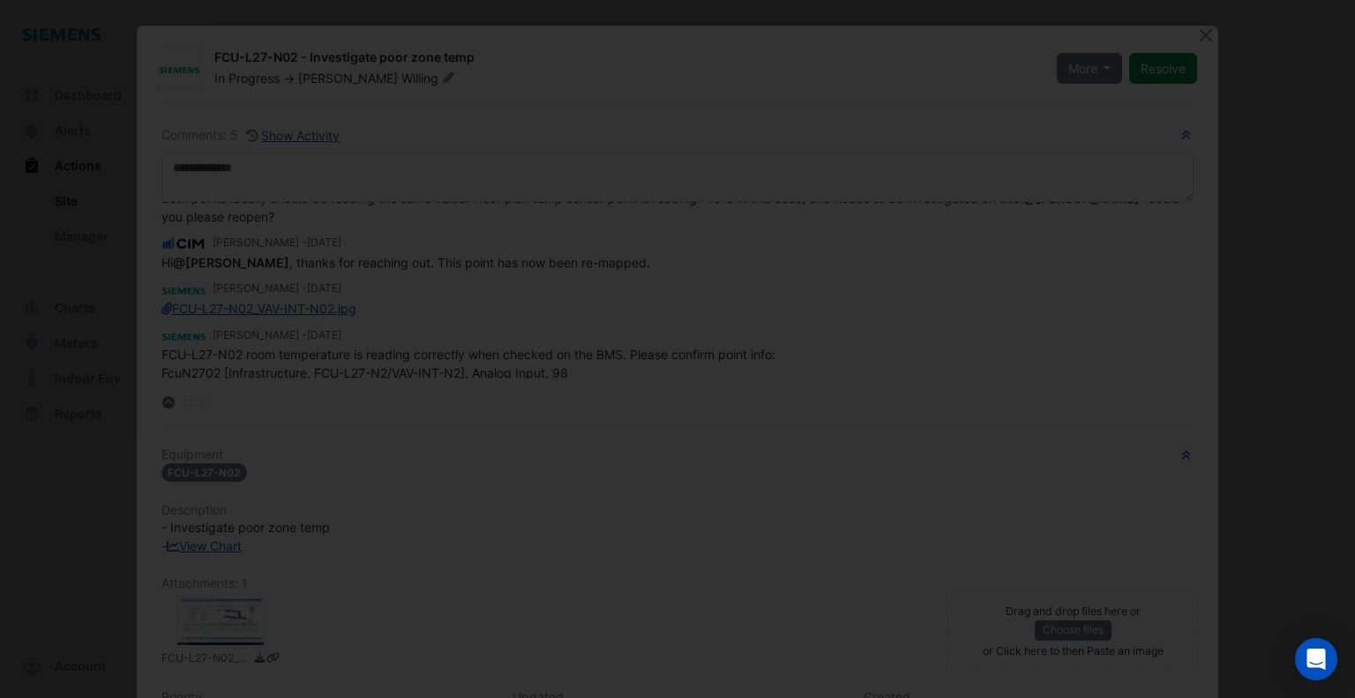
scroll to position [146, 0]
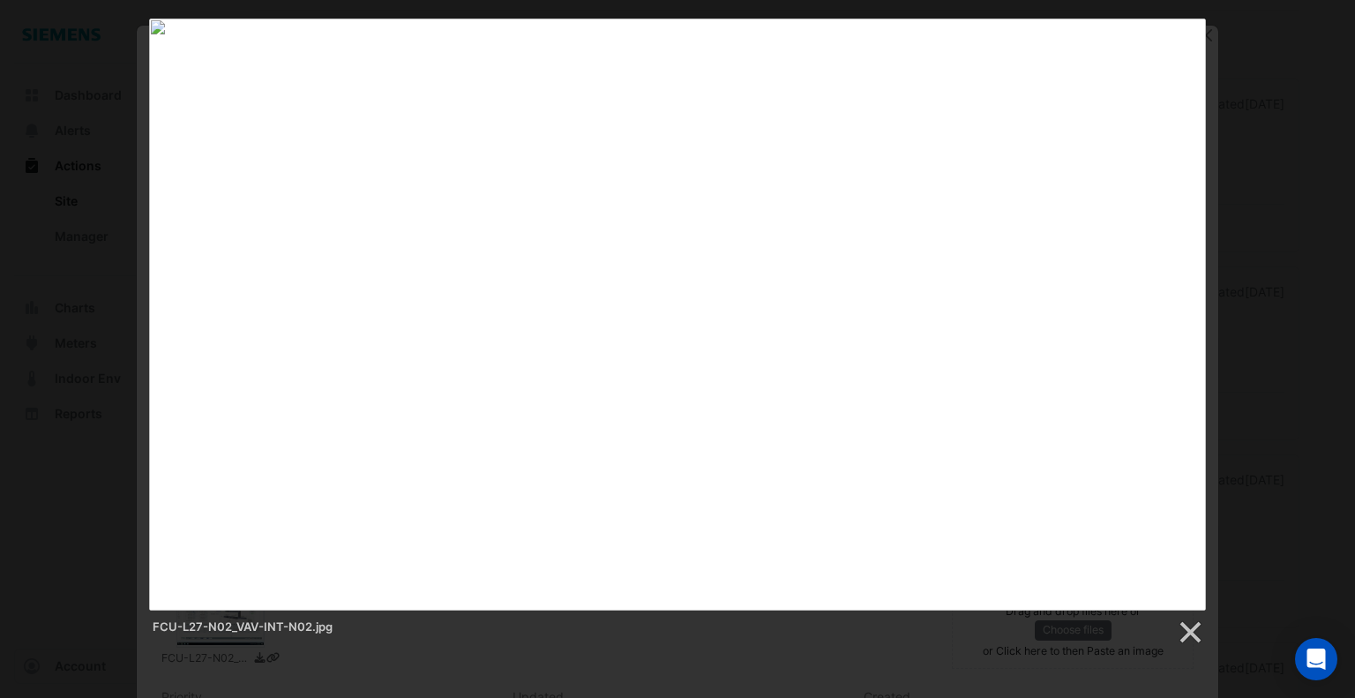
click at [1208, 289] on div "FCU-L27-N02_VAV-INT-N02.jpg" at bounding box center [677, 332] width 1355 height 627
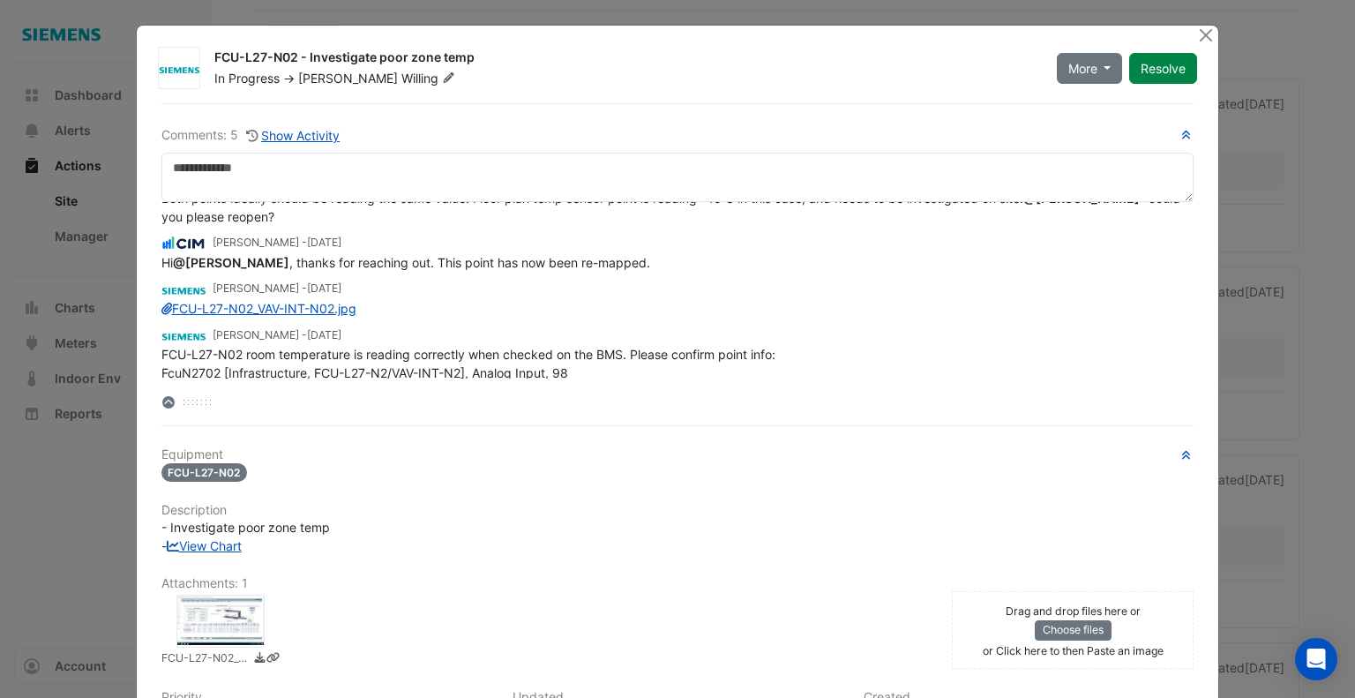
scroll to position [187, 0]
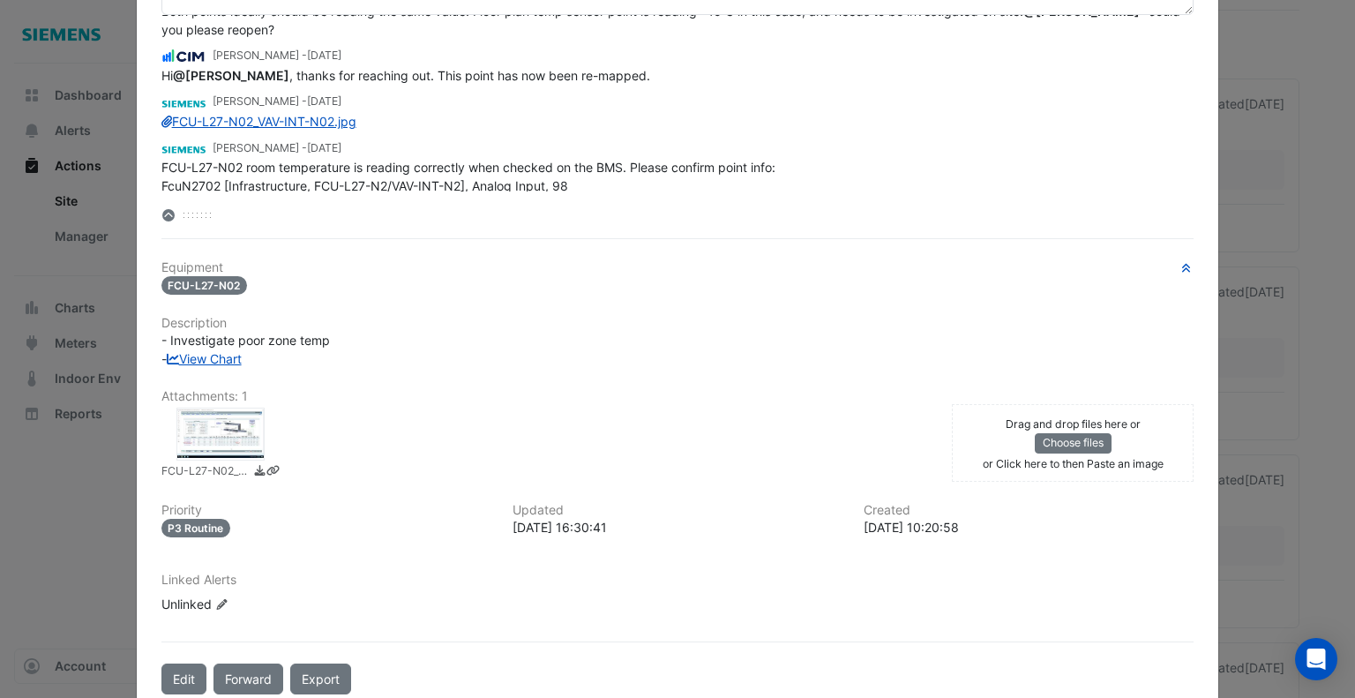
click at [228, 430] on div at bounding box center [220, 434] width 88 height 53
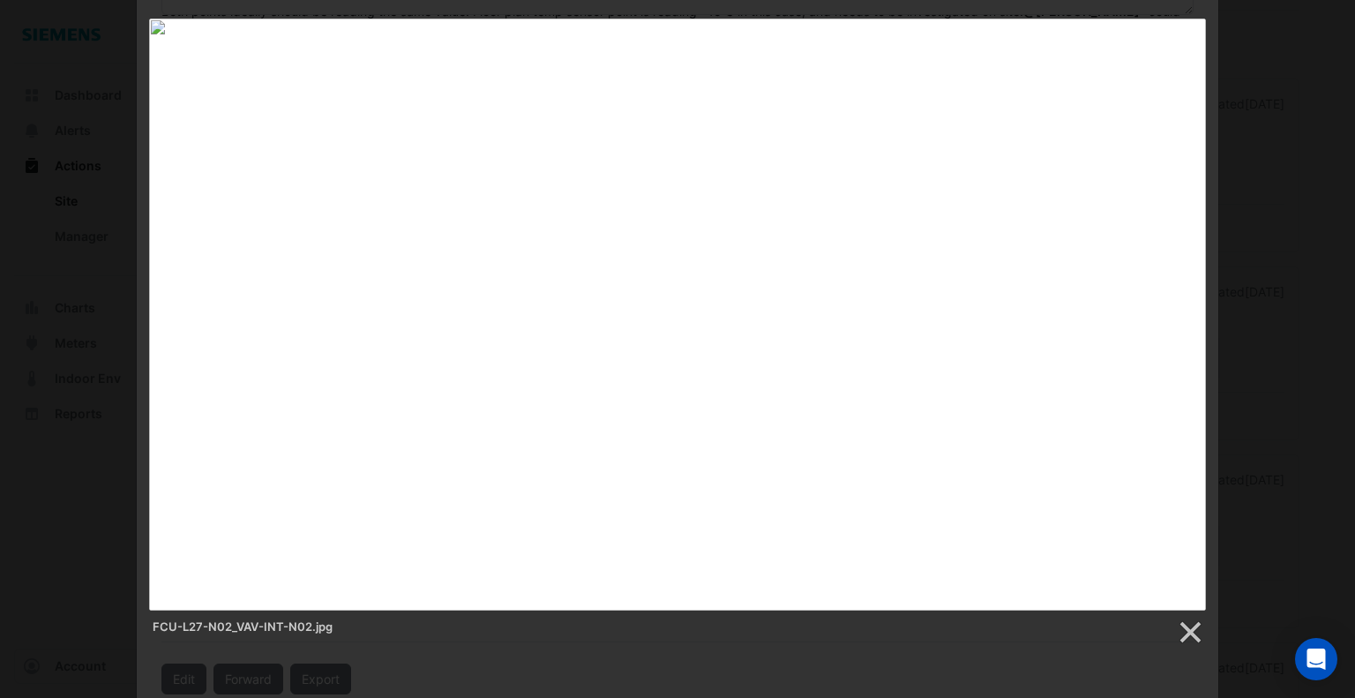
click at [1228, 144] on div "FCU-L27-N02_VAV-INT-N02.jpg" at bounding box center [677, 332] width 1355 height 627
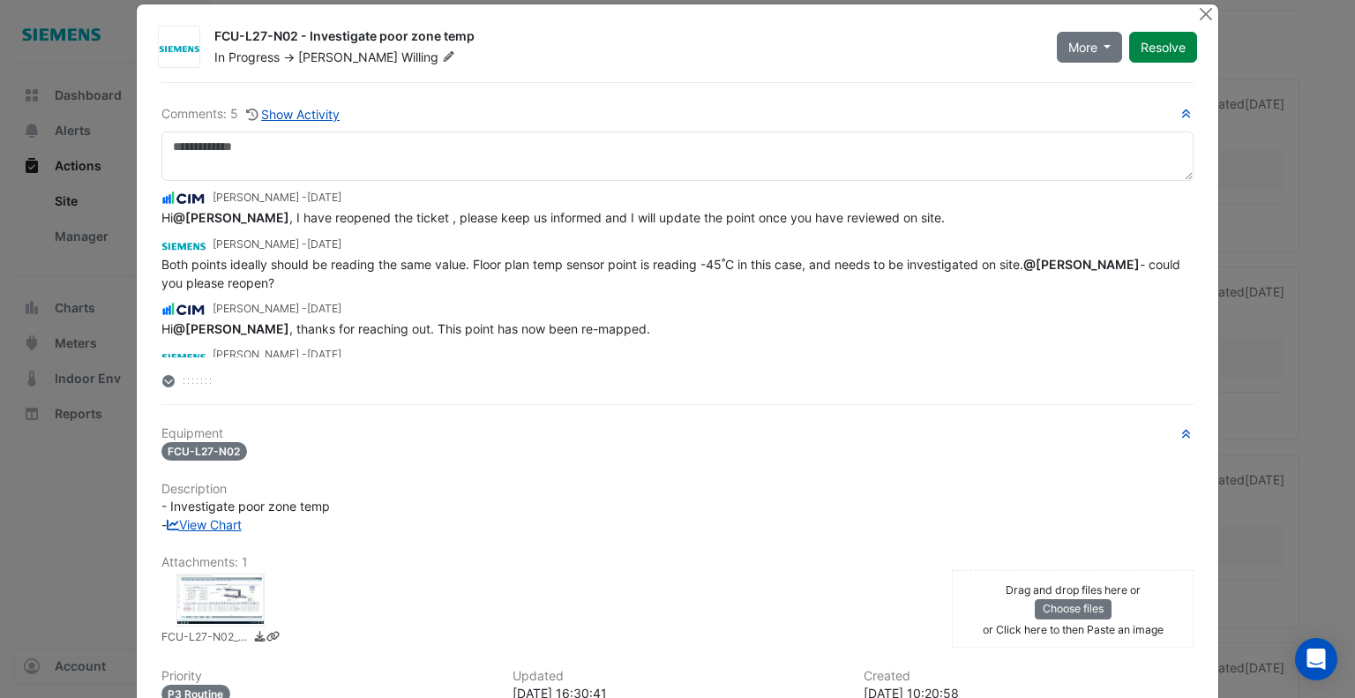
drag, startPoint x: 469, startPoint y: 38, endPoint x: 207, endPoint y: 40, distance: 262.0
click at [214, 40] on div "FCU-L27-N02 - Investigate poor zone temp" at bounding box center [624, 37] width 821 height 21
copy div "FCU-L27-N02 - Investigate poor zone temp"
click at [1196, 15] on button "Close" at bounding box center [1205, 13] width 19 height 19
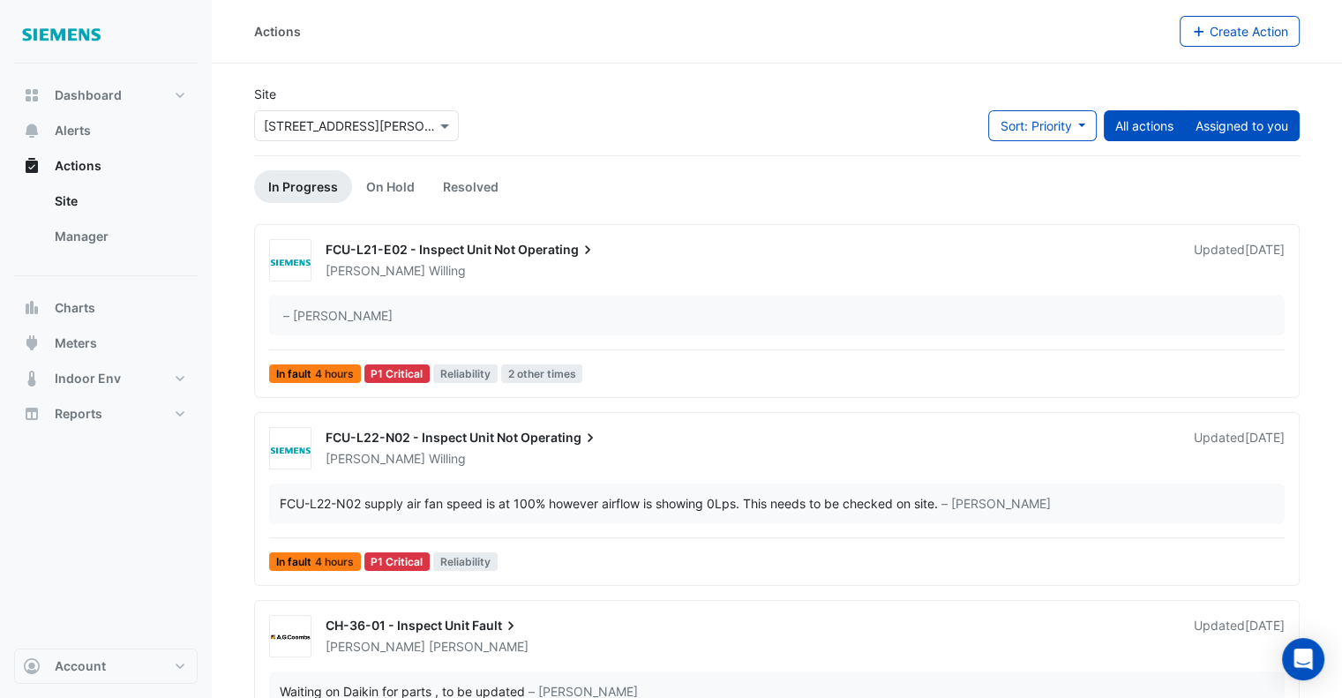
click at [1238, 135] on button "Assigned to you" at bounding box center [1242, 125] width 116 height 31
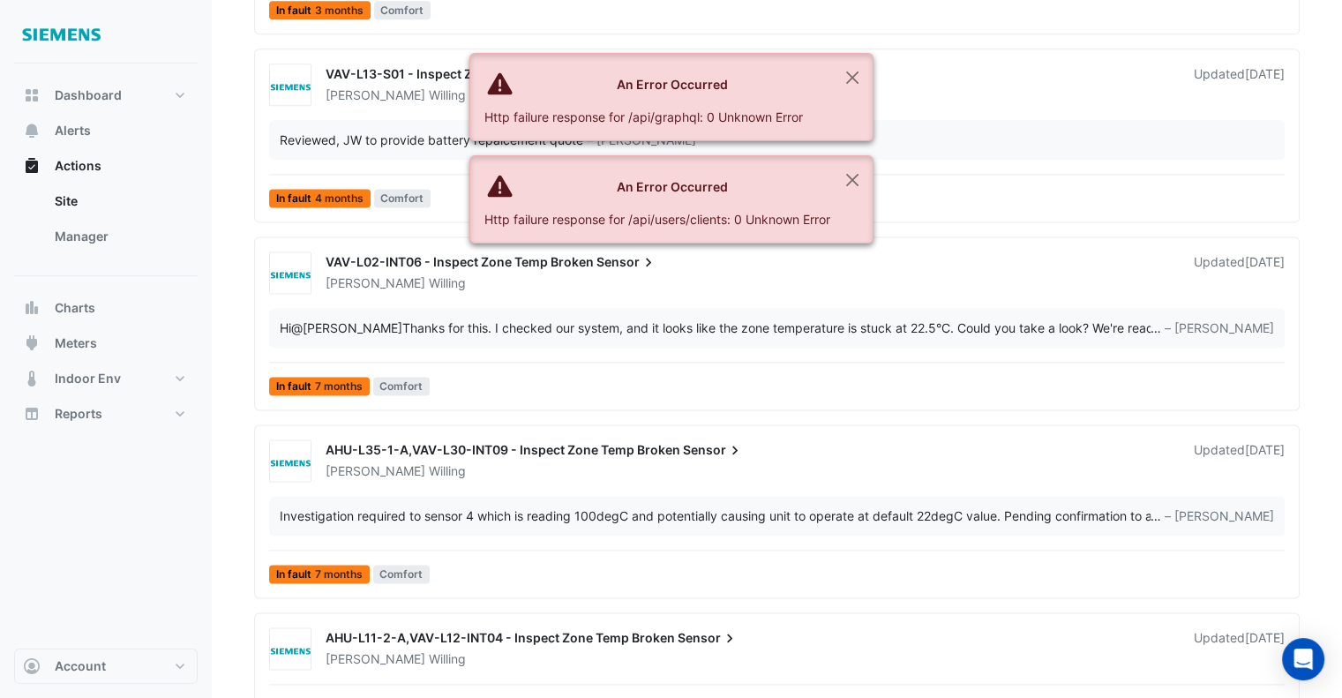
scroll to position [2329, 0]
